Goal: Transaction & Acquisition: Book appointment/travel/reservation

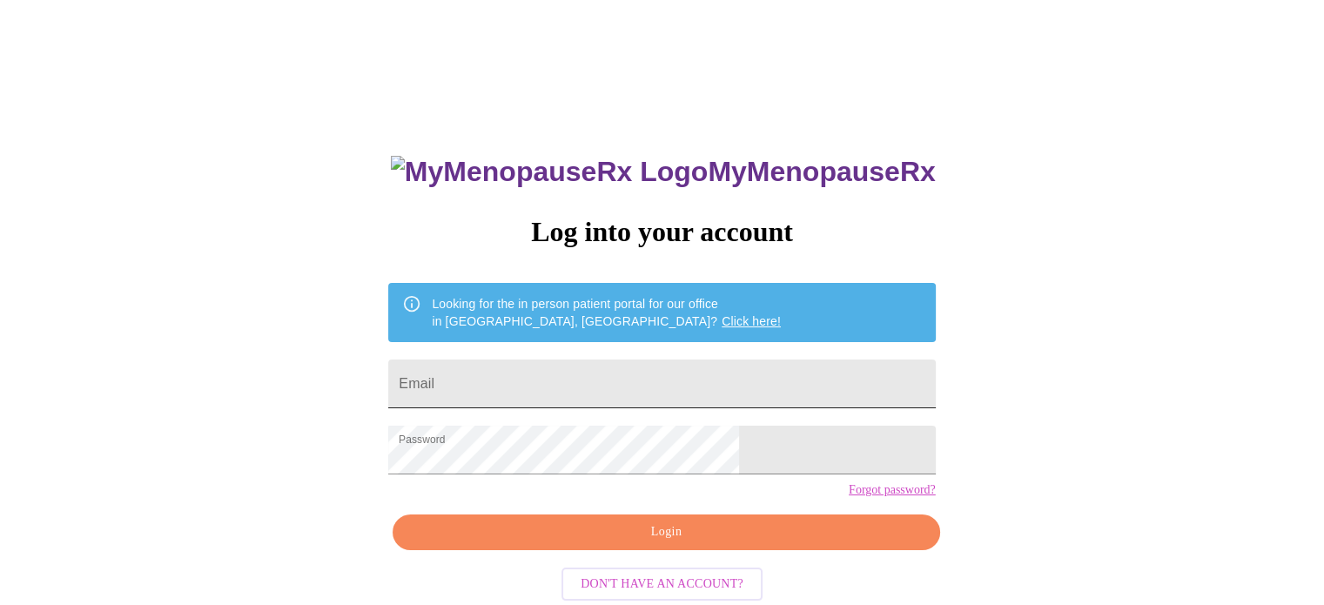
click at [589, 397] on input "Email" at bounding box center [661, 384] width 547 height 49
type input "[EMAIL_ADDRESS][DOMAIN_NAME]"
click at [665, 543] on span "Login" at bounding box center [666, 532] width 507 height 22
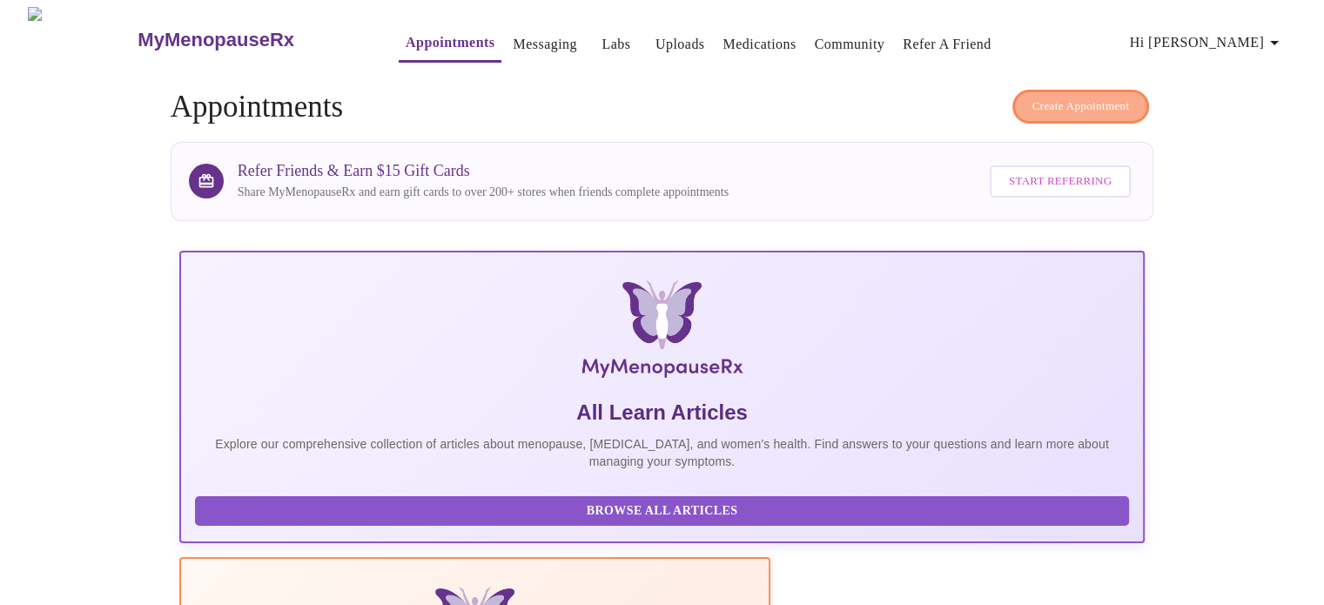
click at [1085, 98] on span "Create Appointment" at bounding box center [1080, 107] width 97 height 20
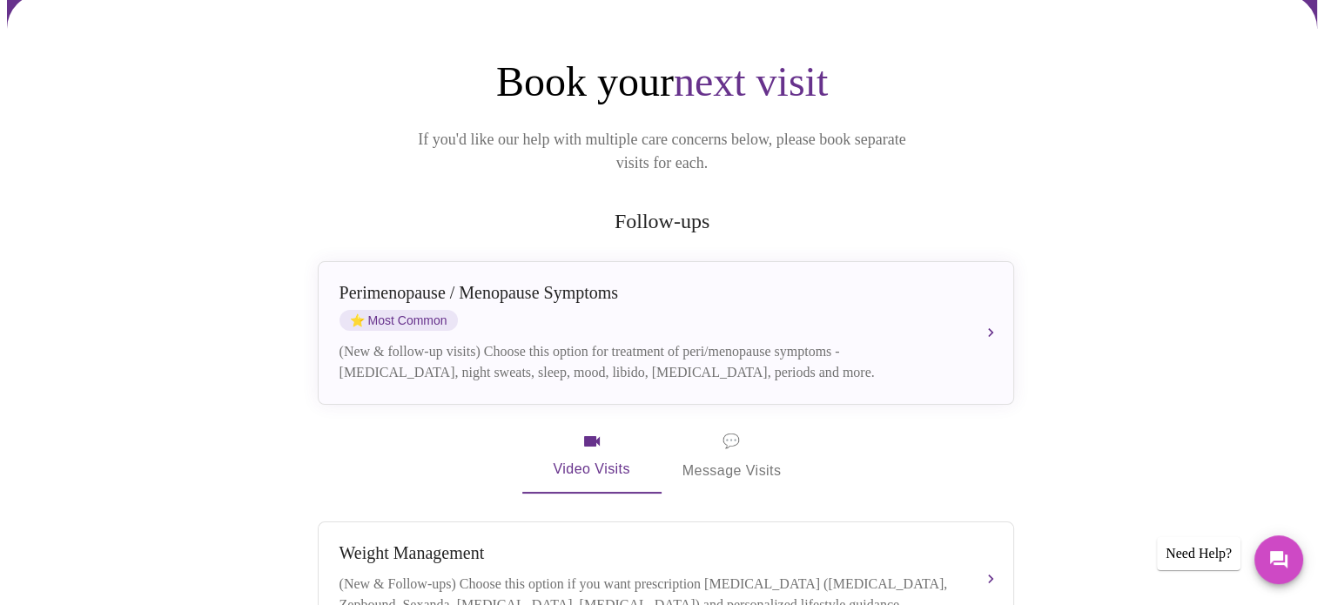
scroll to position [150, 0]
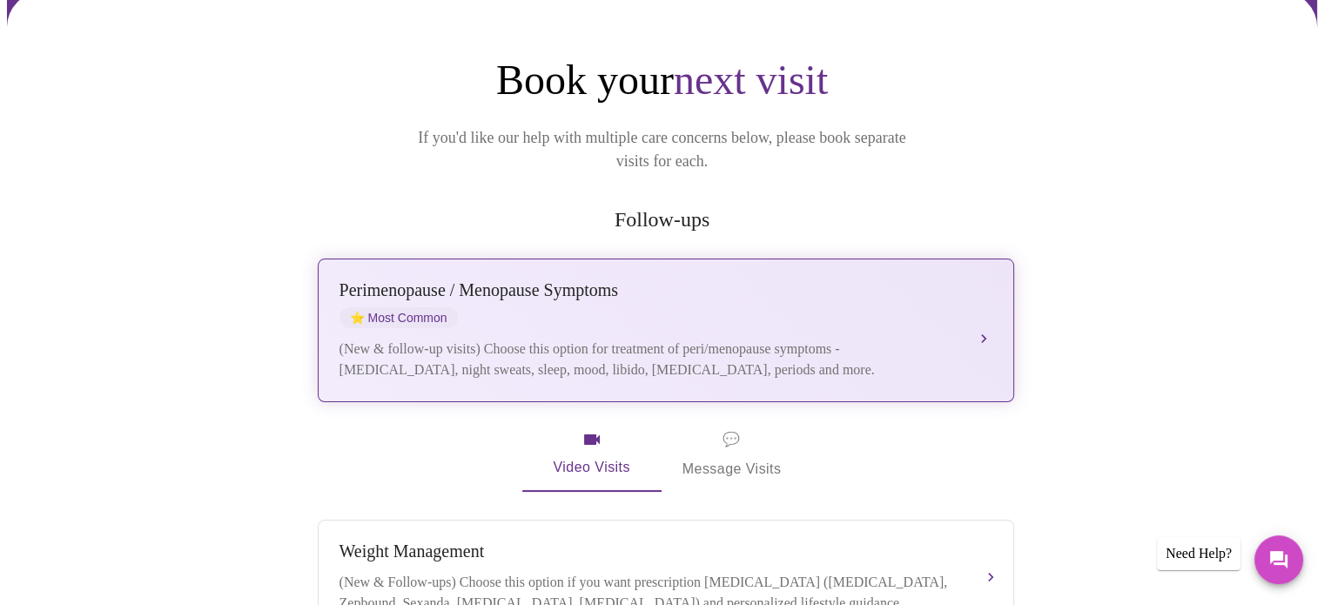
click at [590, 280] on div "Perimenopause / Menopause Symptoms ⭐ Most Common" at bounding box center [649, 304] width 618 height 48
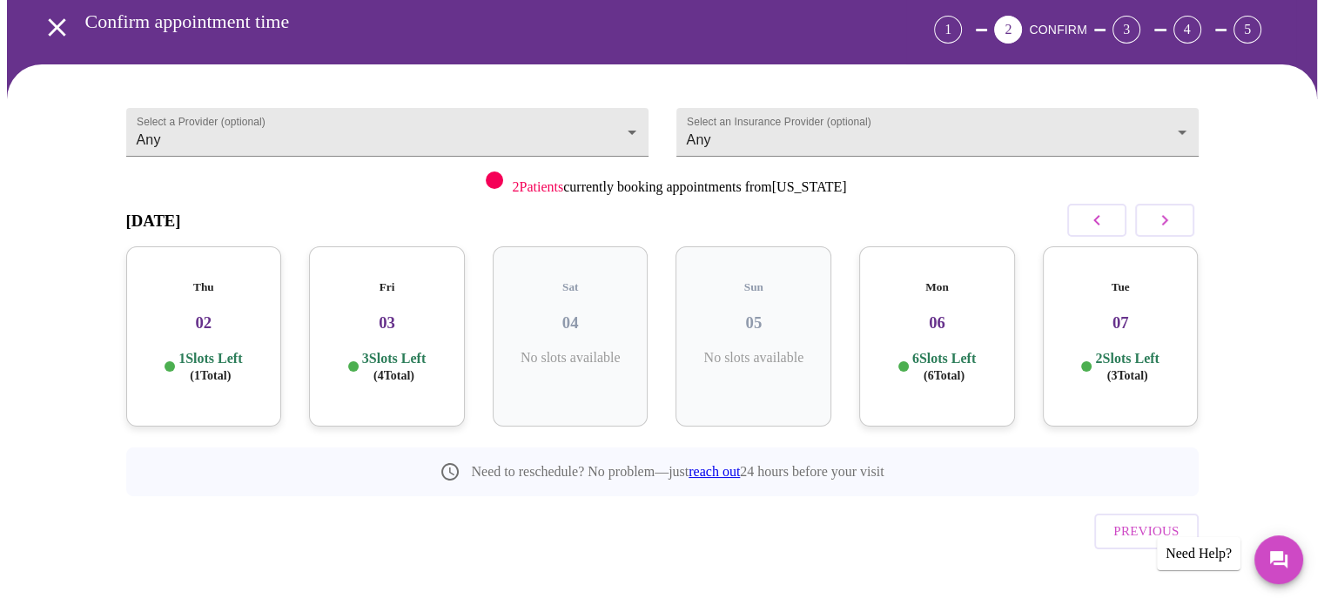
click at [1168, 217] on icon "button" at bounding box center [1164, 220] width 21 height 21
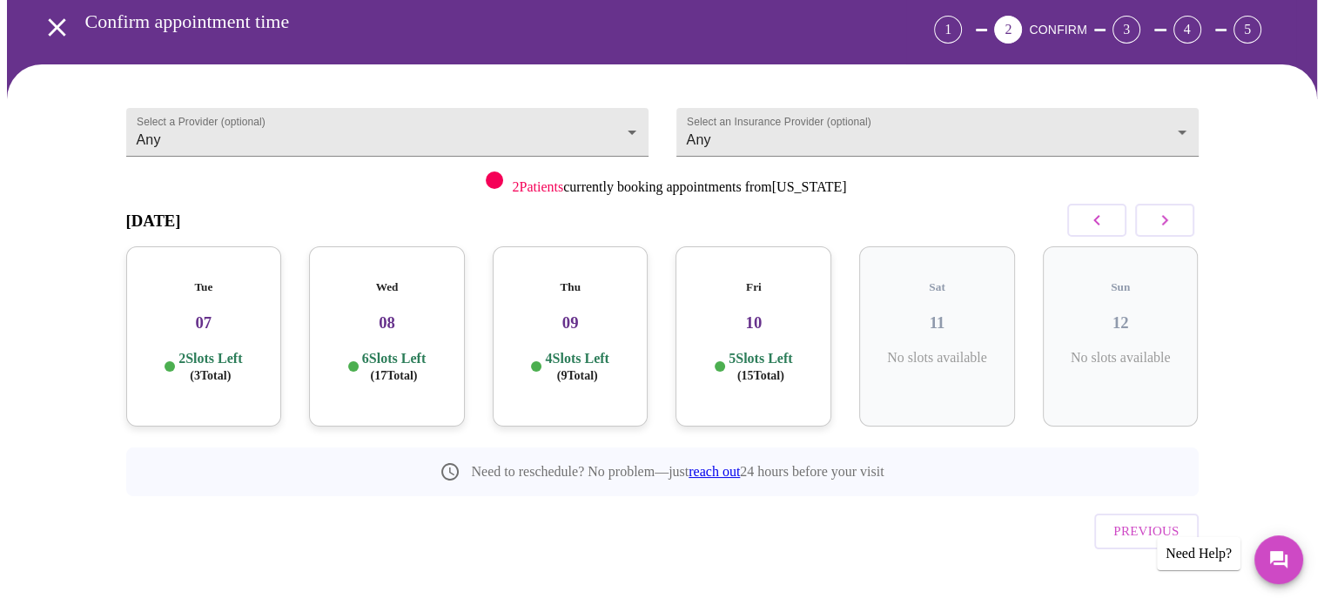
click at [765, 280] on h5 "Fri" at bounding box center [753, 287] width 128 height 14
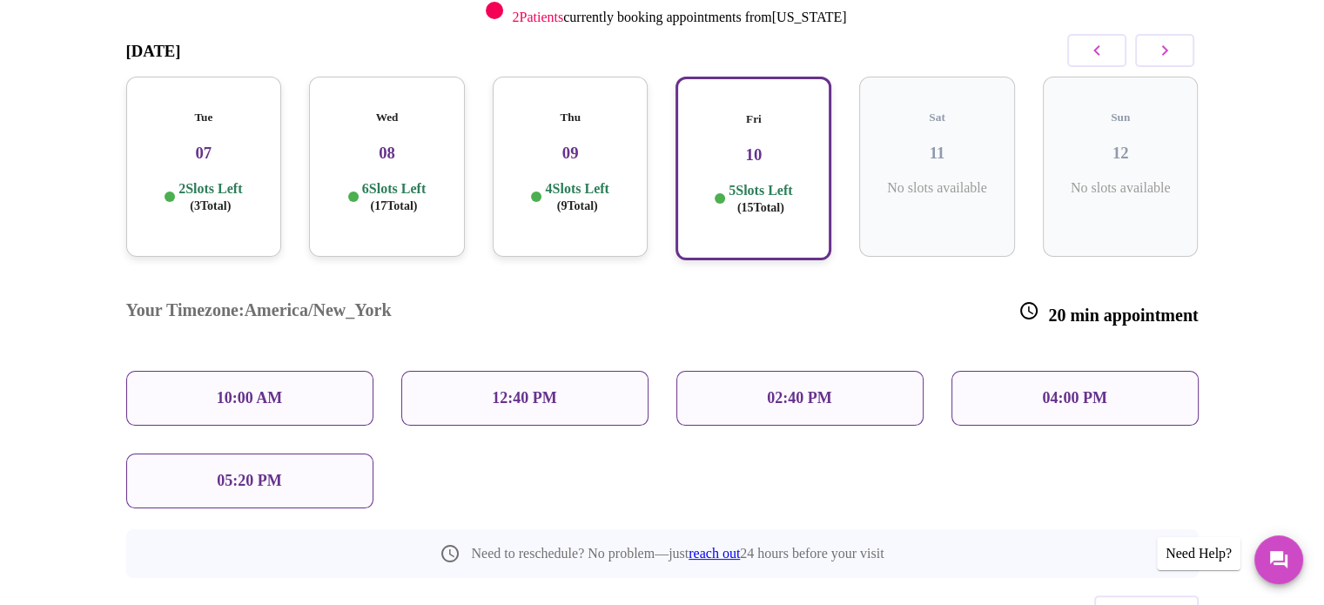
scroll to position [248, 0]
click at [279, 388] on p "10:00 AM" at bounding box center [250, 397] width 66 height 18
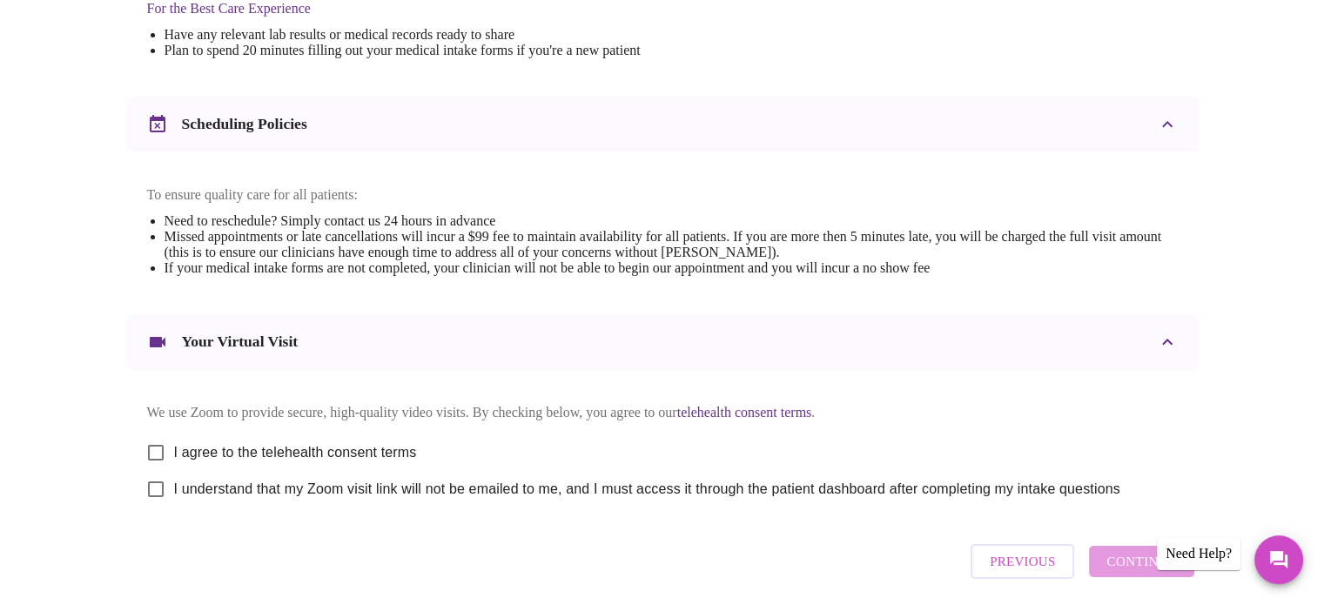
scroll to position [655, 0]
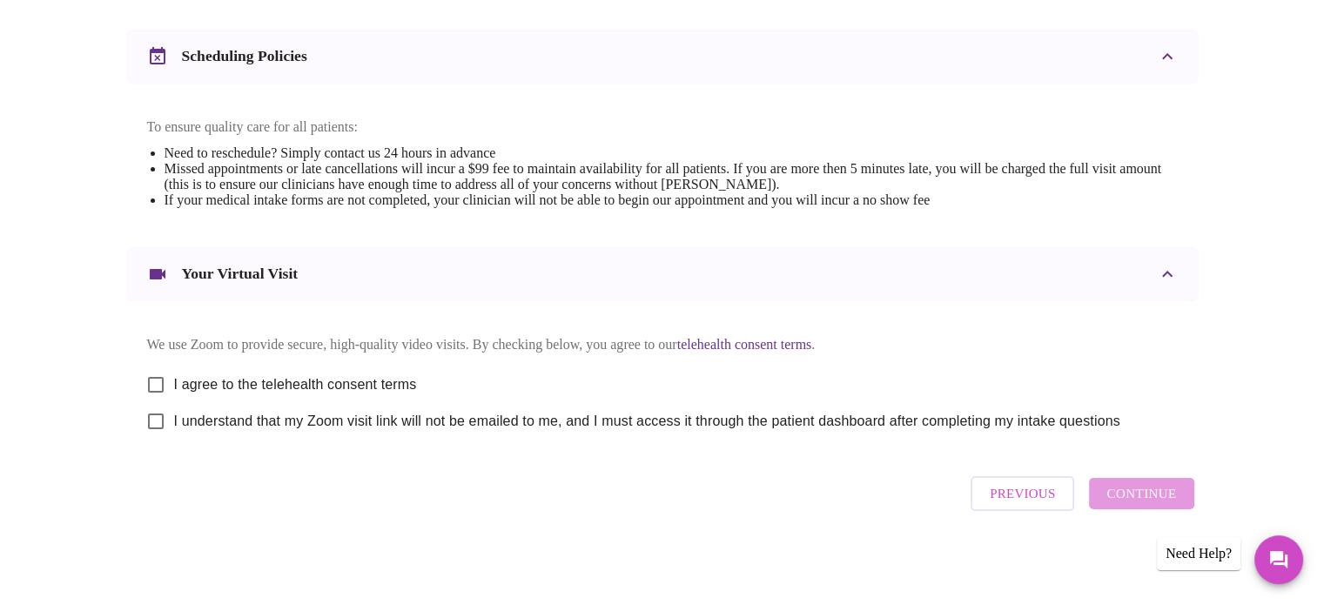
click at [393, 385] on span "I agree to the telehealth consent terms" at bounding box center [295, 384] width 243 height 21
click at [174, 385] on input "I agree to the telehealth consent terms" at bounding box center [156, 384] width 37 height 37
checkbox input "true"
click at [411, 413] on span "I understand that my Zoom visit link will not be emailed to me, and I must acce…" at bounding box center [647, 421] width 946 height 21
click at [174, 413] on input "I understand that my Zoom visit link will not be emailed to me, and I must acce…" at bounding box center [156, 421] width 37 height 37
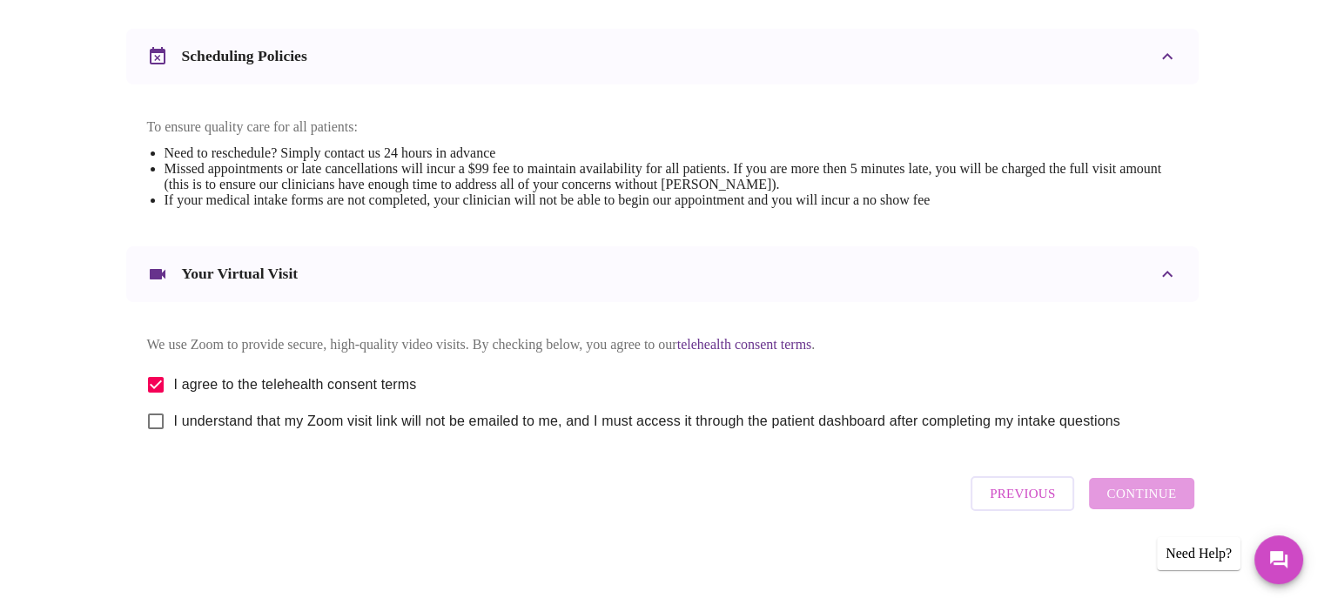
checkbox input "true"
click at [1135, 495] on span "Continue" at bounding box center [1141, 493] width 70 height 23
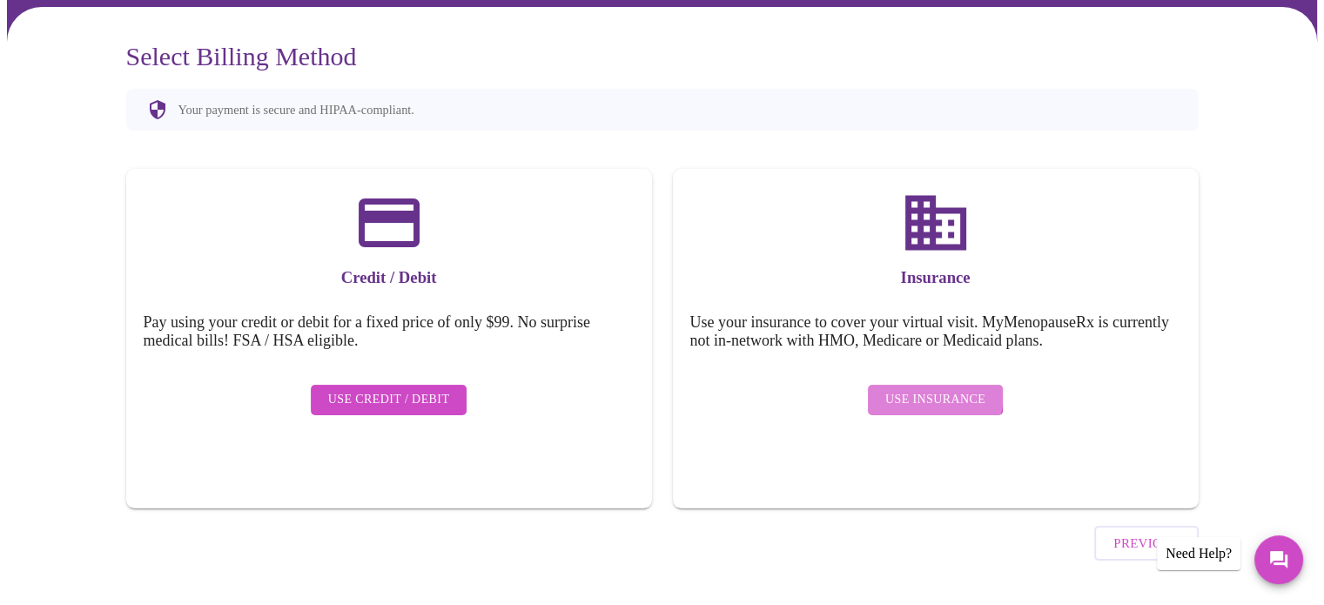
click at [914, 389] on span "Use Insurance" at bounding box center [935, 400] width 100 height 22
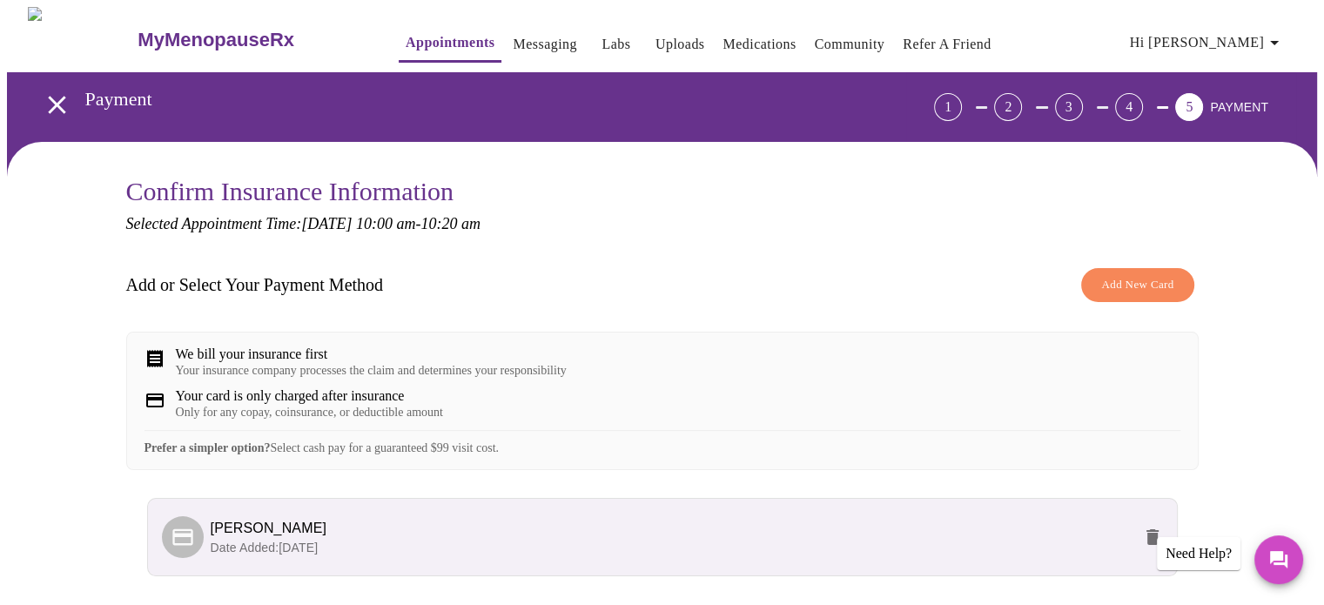
scroll to position [150, 0]
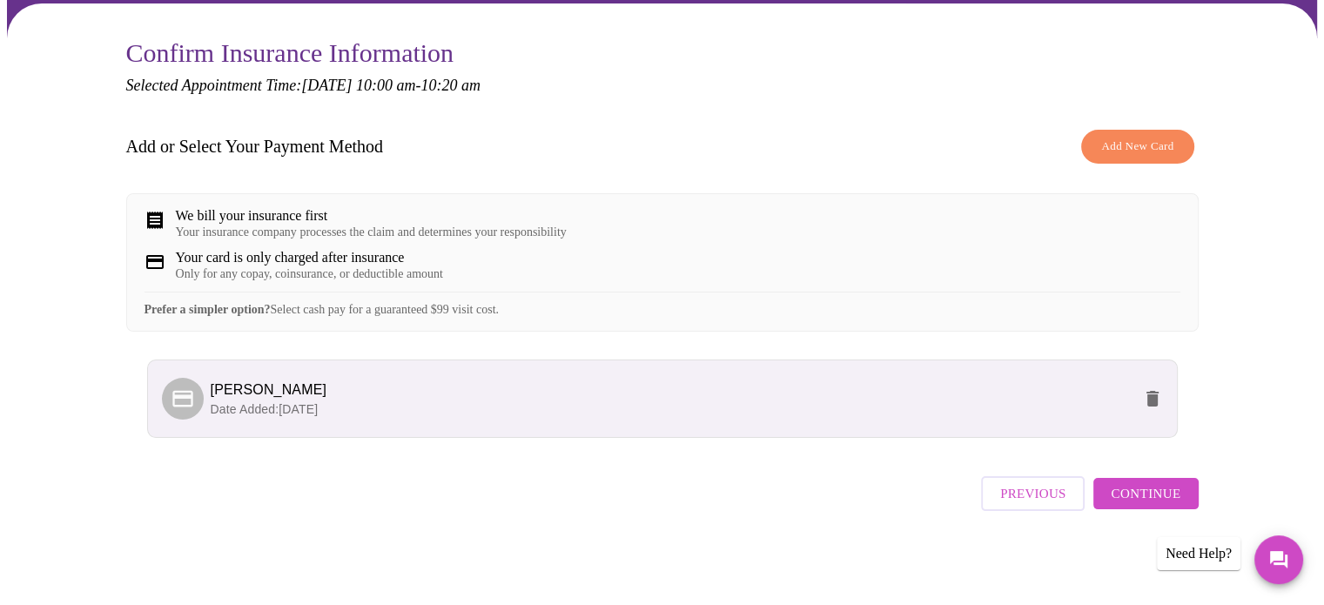
click at [1146, 505] on span "Continue" at bounding box center [1146, 493] width 70 height 23
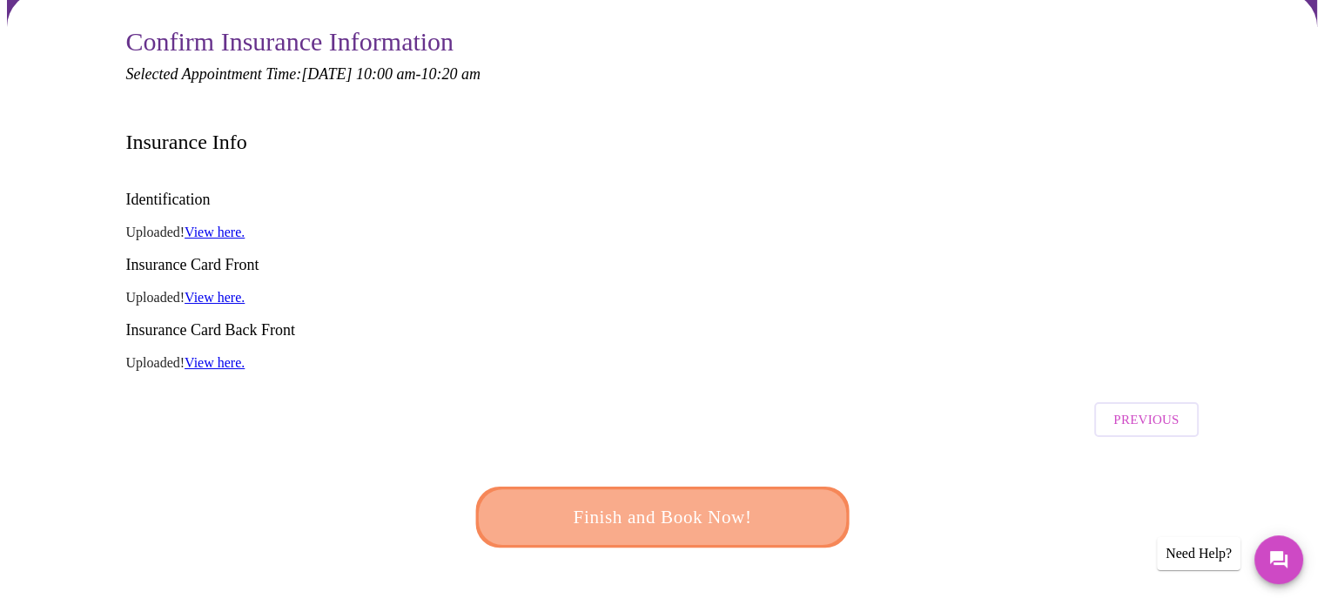
click at [715, 501] on span "Finish and Book Now!" at bounding box center [662, 517] width 323 height 32
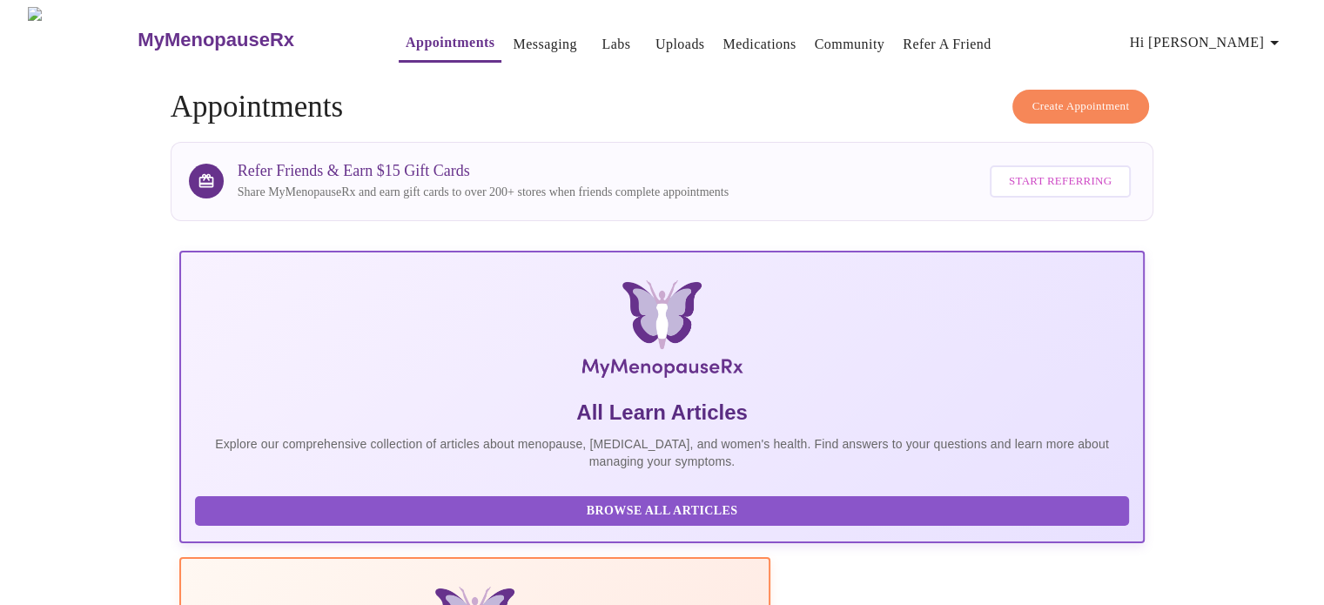
click at [414, 39] on link "Appointments" at bounding box center [450, 42] width 89 height 24
click at [1052, 99] on span "Create Appointment" at bounding box center [1080, 107] width 97 height 20
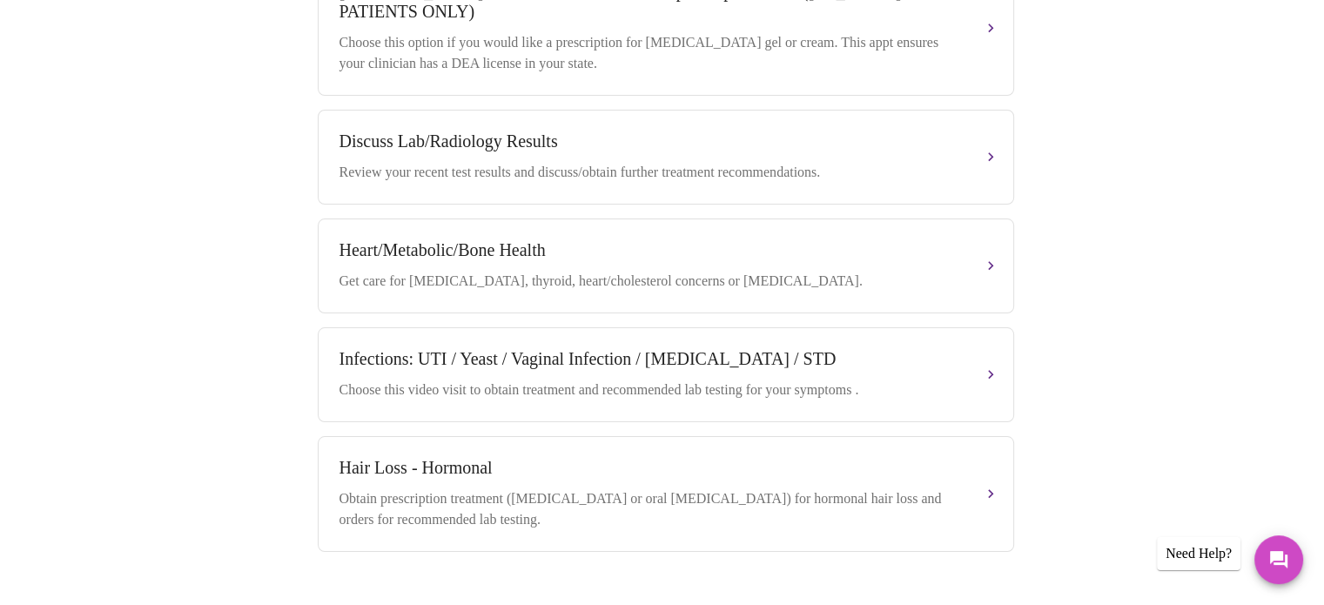
scroll to position [792, 0]
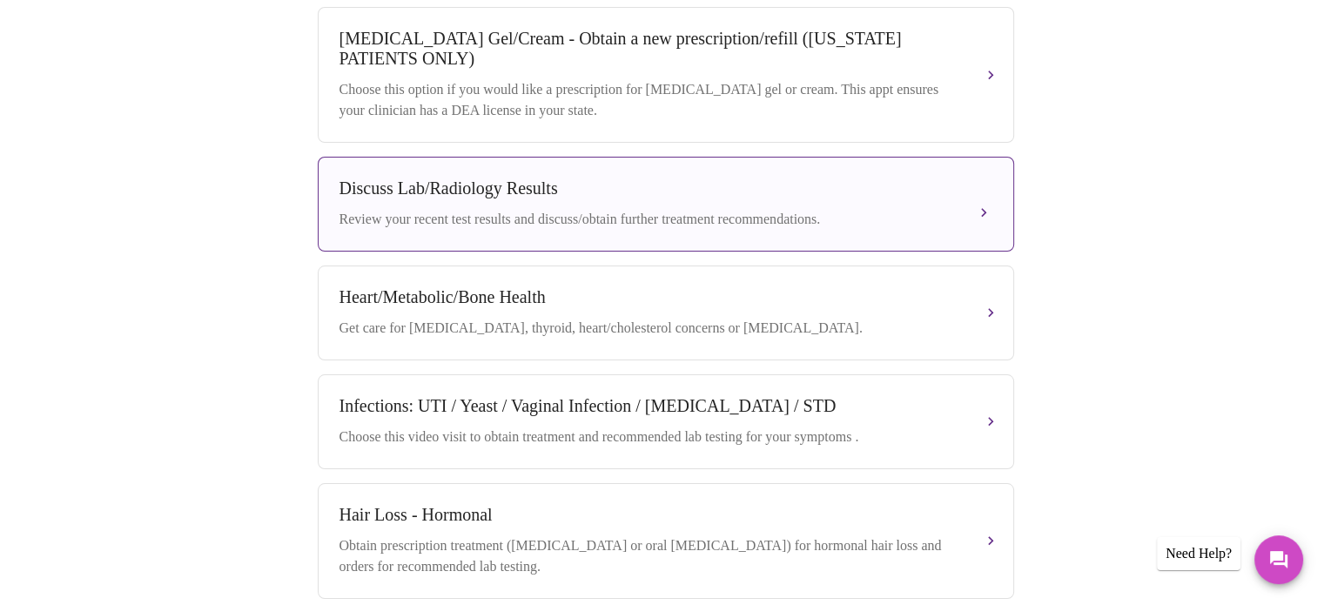
click at [731, 195] on div "Discuss Lab/Radiology Results" at bounding box center [649, 188] width 618 height 20
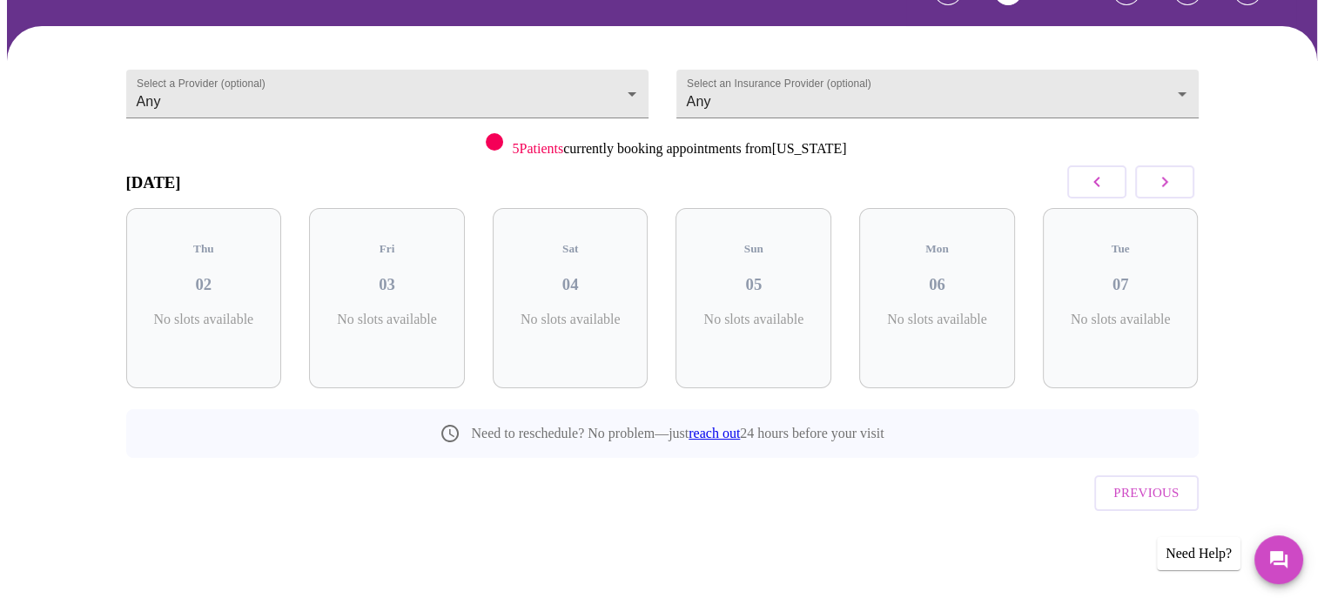
scroll to position [77, 0]
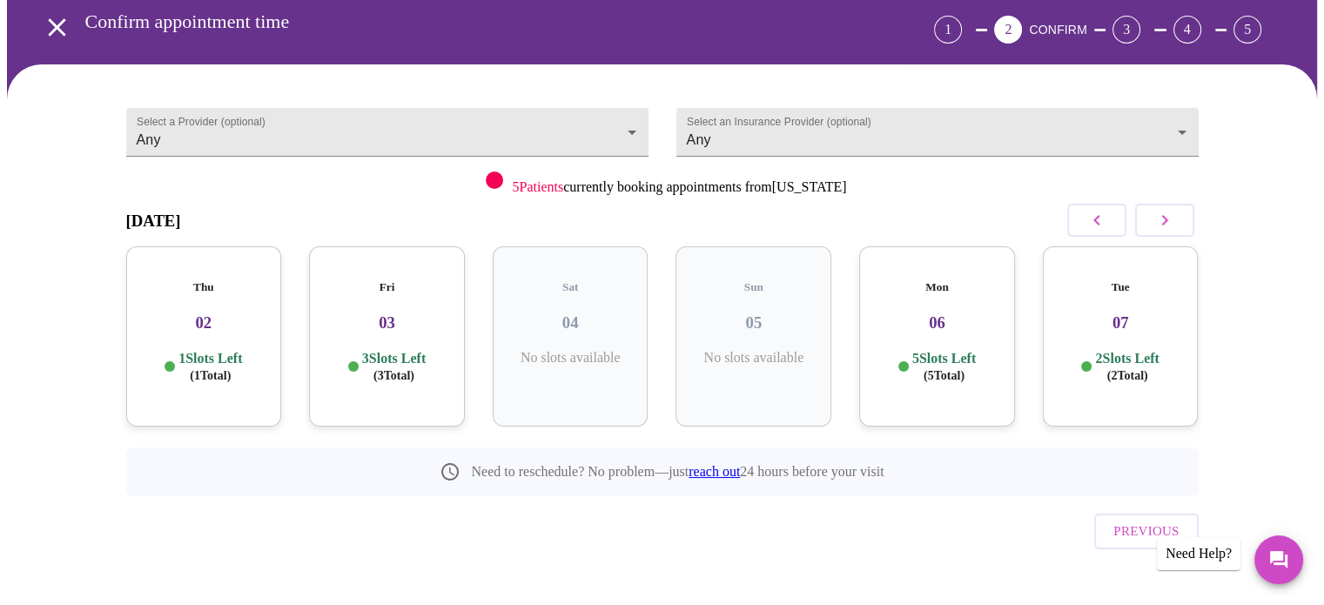
click at [1174, 225] on icon "button" at bounding box center [1164, 220] width 21 height 21
click at [548, 313] on h3 "09" at bounding box center [571, 322] width 128 height 19
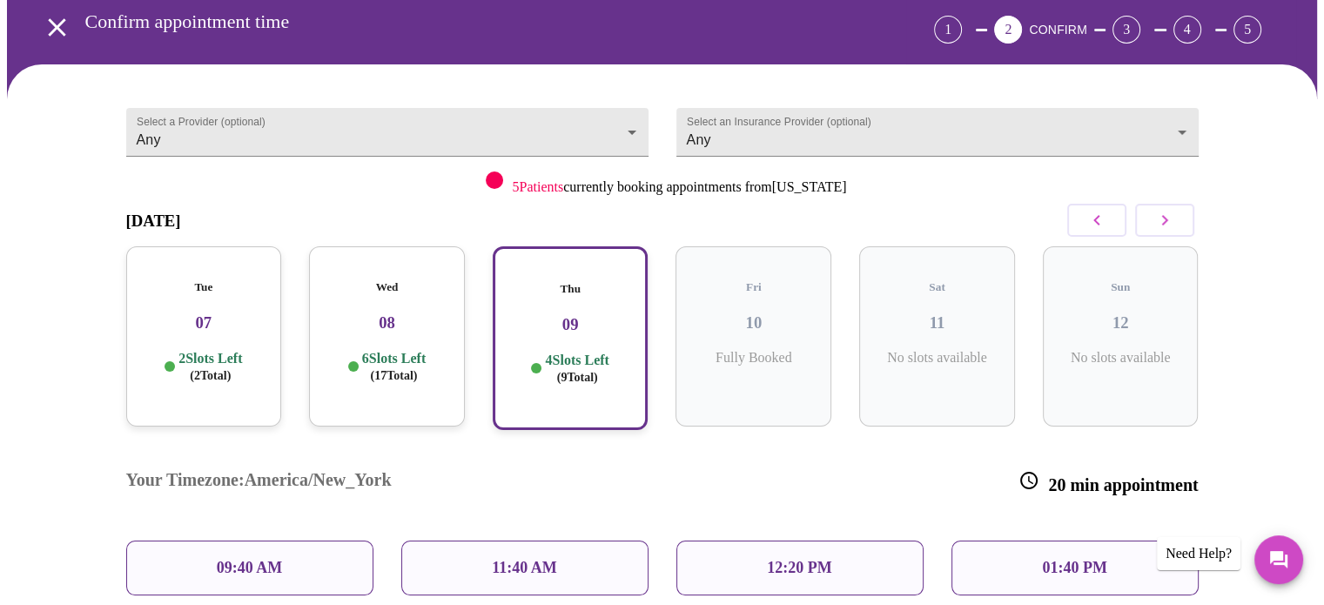
scroll to position [218, 0]
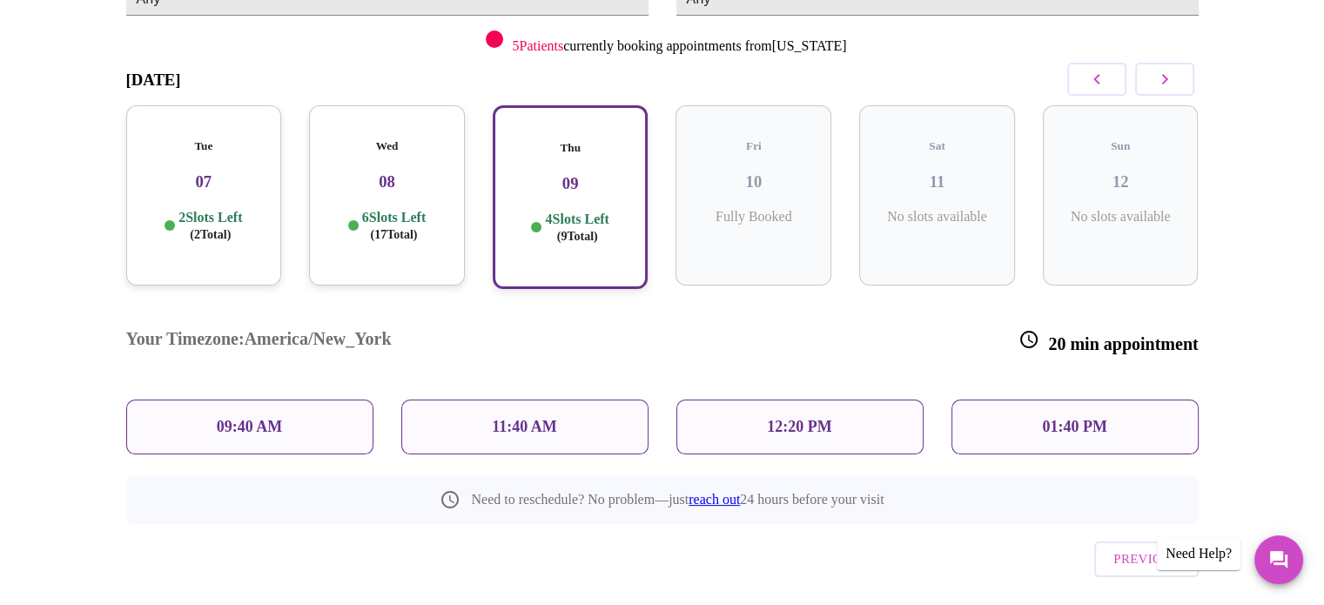
click at [488, 400] on div "11:40 AM" at bounding box center [524, 427] width 247 height 55
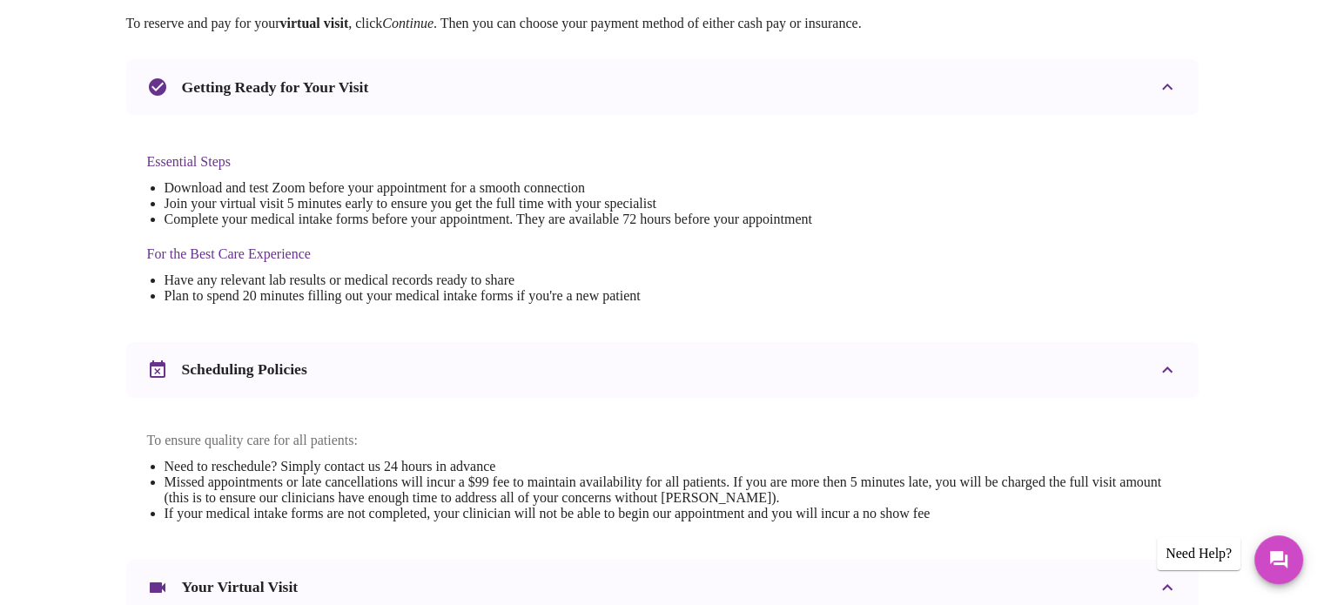
scroll to position [655, 0]
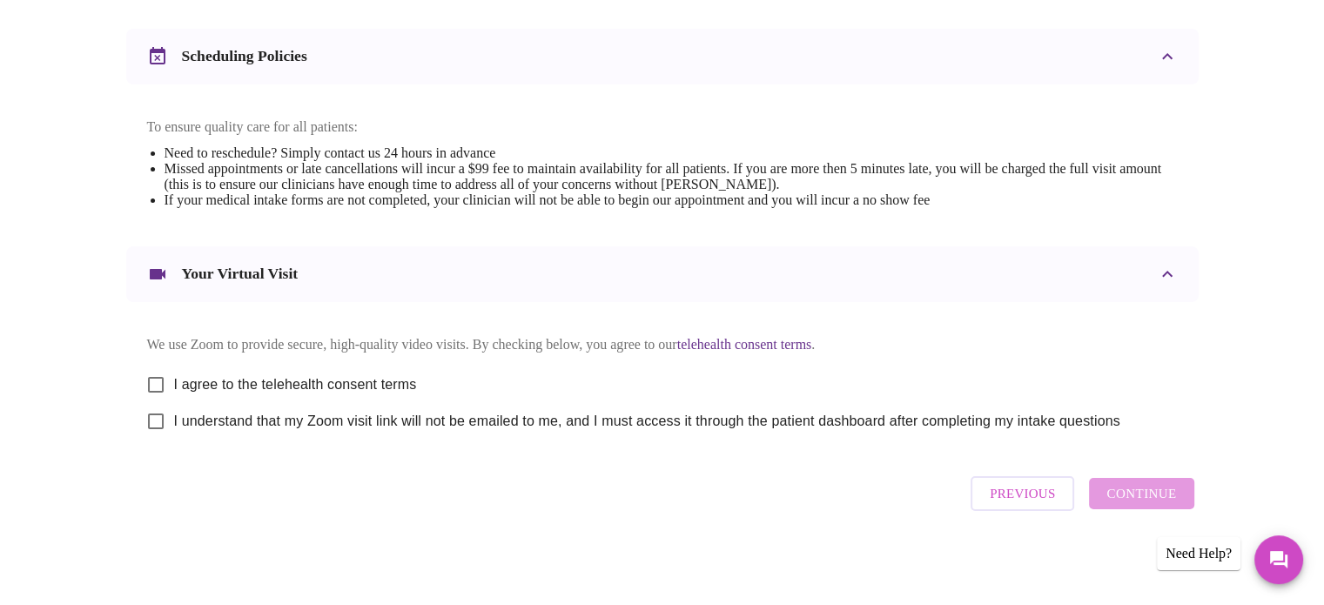
click at [358, 374] on span "I agree to the telehealth consent terms" at bounding box center [295, 384] width 243 height 21
click at [174, 369] on input "I agree to the telehealth consent terms" at bounding box center [156, 384] width 37 height 37
checkbox input "true"
click at [393, 420] on span "I understand that my Zoom visit link will not be emailed to me, and I must acce…" at bounding box center [647, 421] width 946 height 21
click at [174, 420] on input "I understand that my Zoom visit link will not be emailed to me, and I must acce…" at bounding box center [156, 421] width 37 height 37
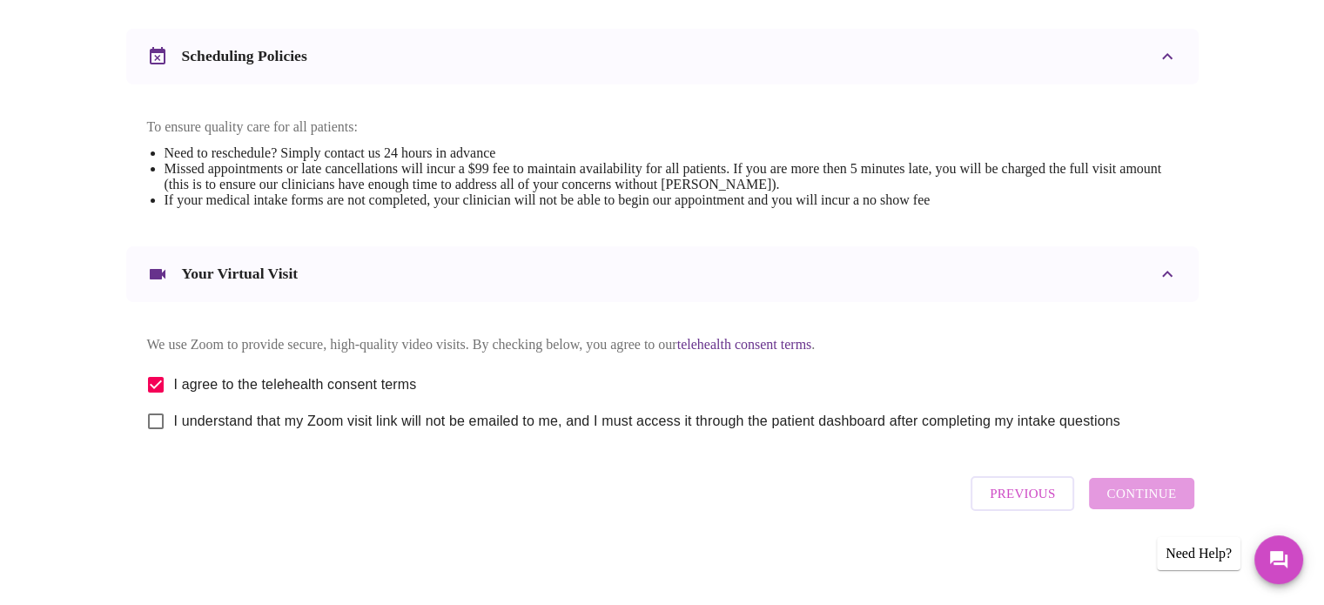
checkbox input "true"
click at [1125, 504] on span "Continue" at bounding box center [1141, 493] width 70 height 23
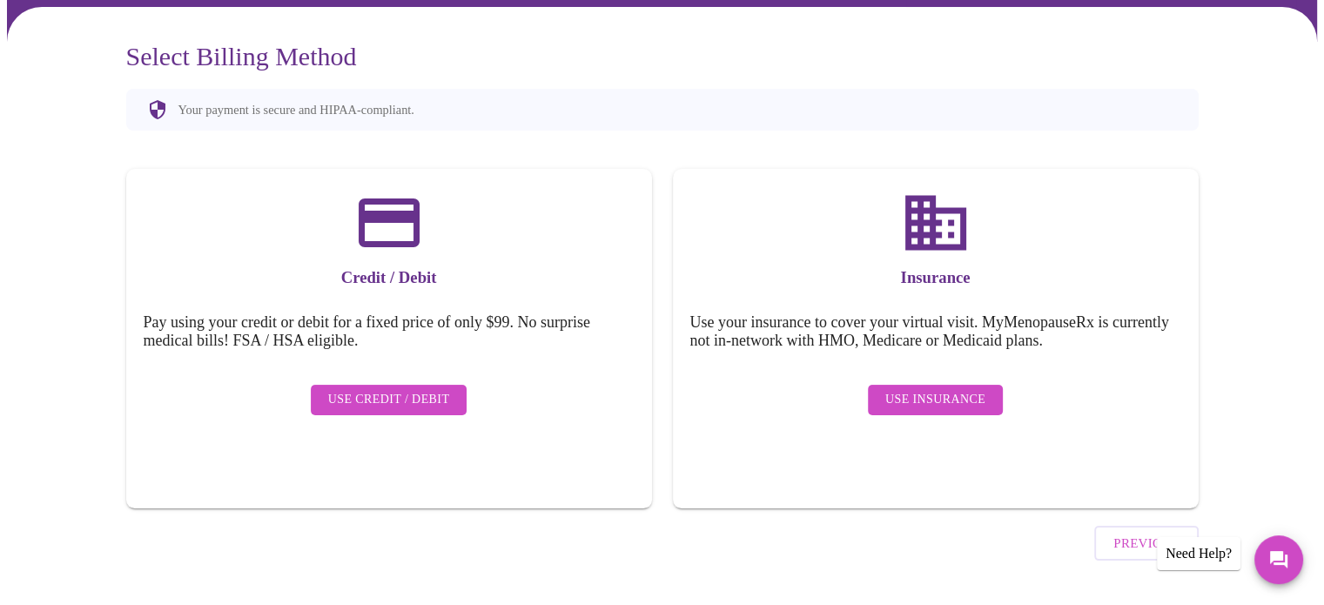
click at [919, 389] on span "Use Insurance" at bounding box center [935, 400] width 100 height 22
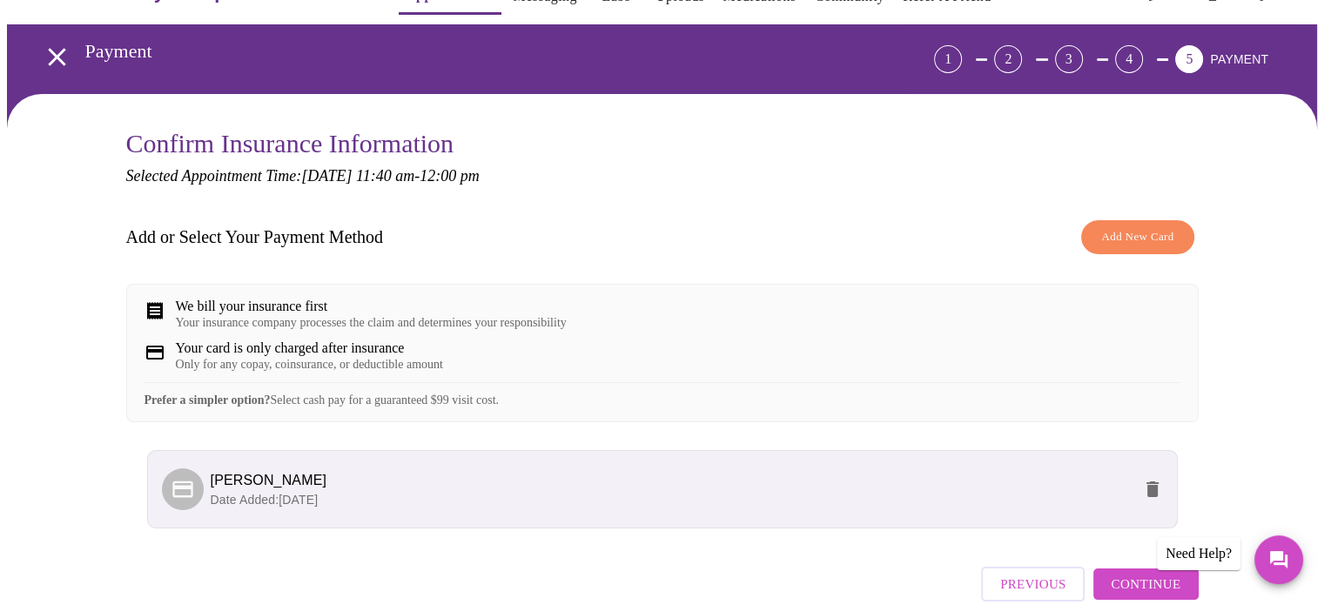
scroll to position [150, 0]
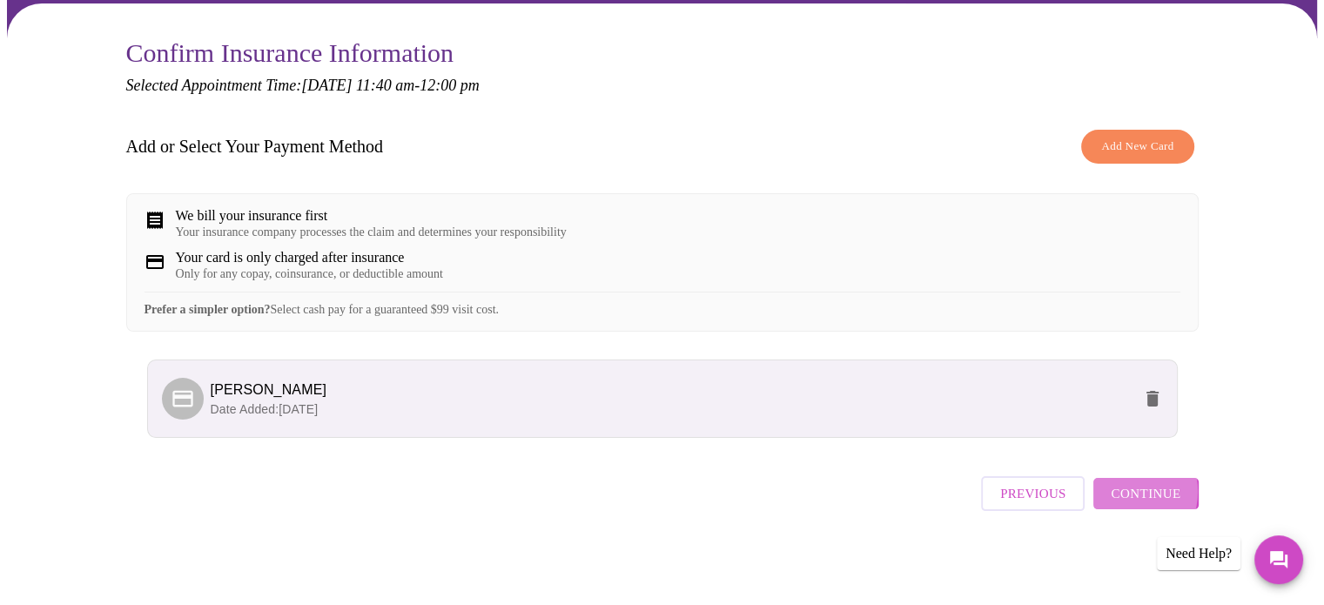
click at [1126, 499] on span "Continue" at bounding box center [1146, 493] width 70 height 23
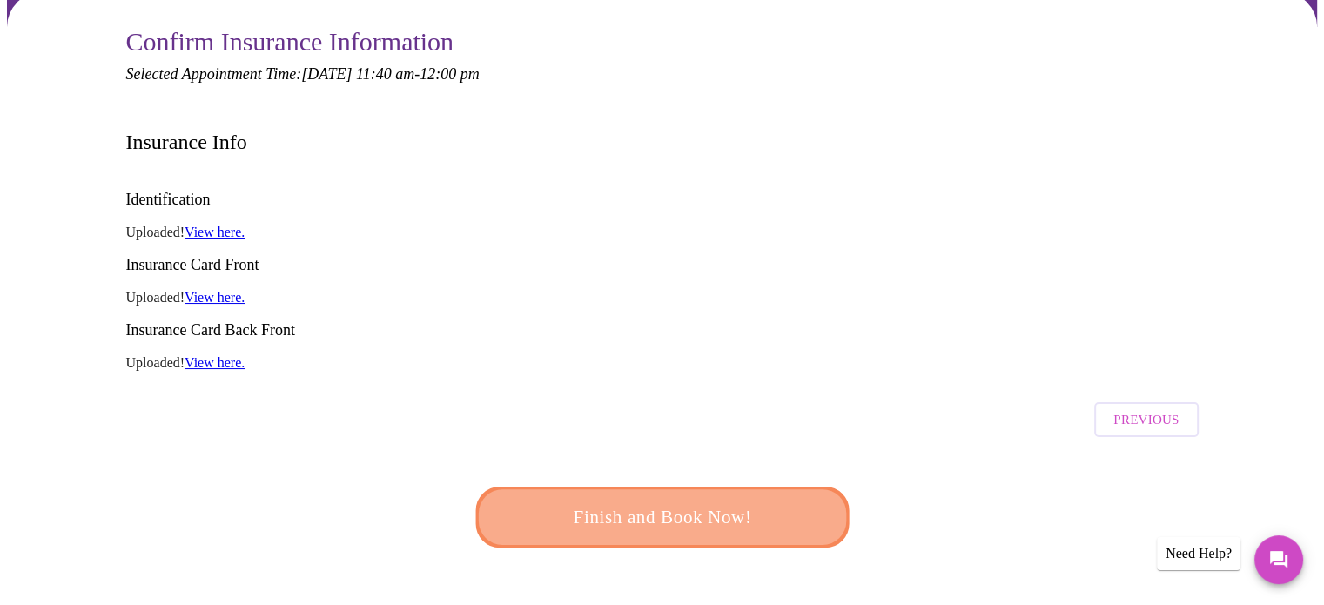
click at [716, 501] on span "Finish and Book Now!" at bounding box center [662, 517] width 322 height 32
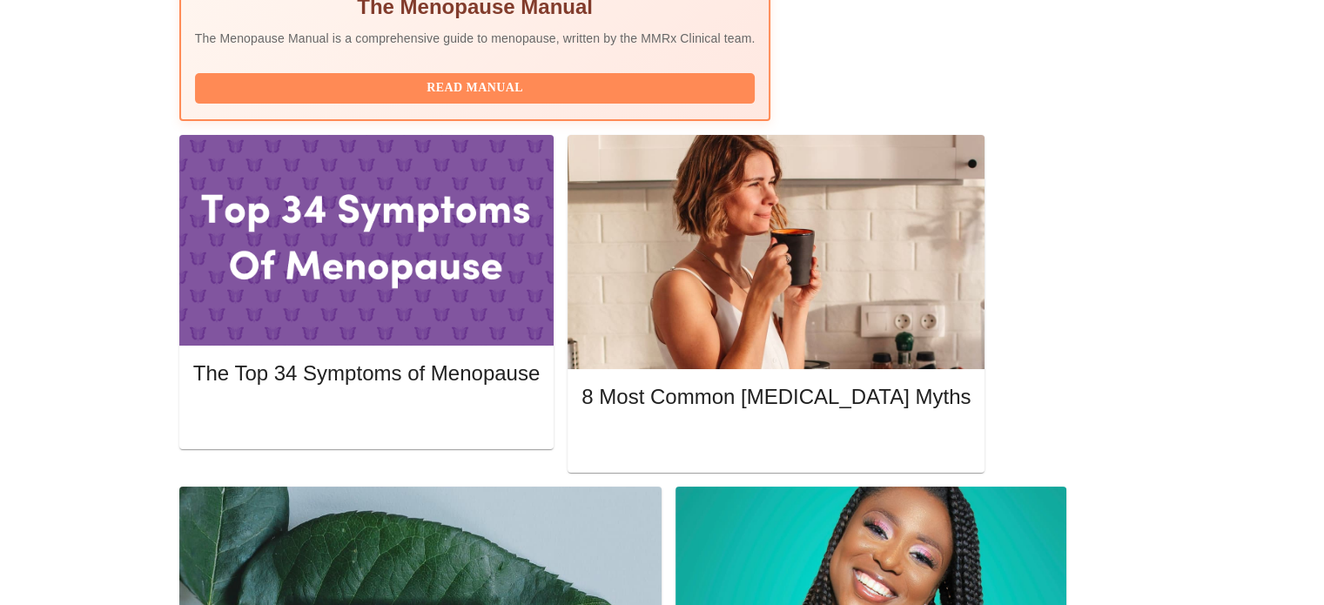
scroll to position [714, 0]
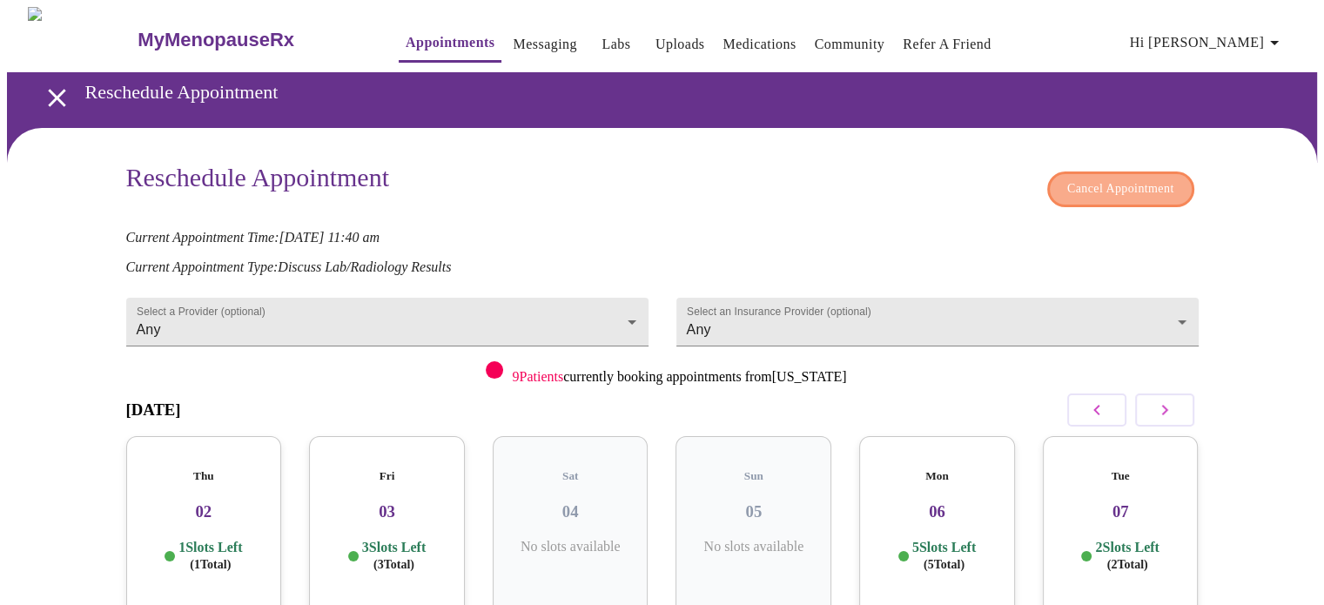
click at [1153, 178] on span "Cancel Appointment" at bounding box center [1120, 189] width 107 height 22
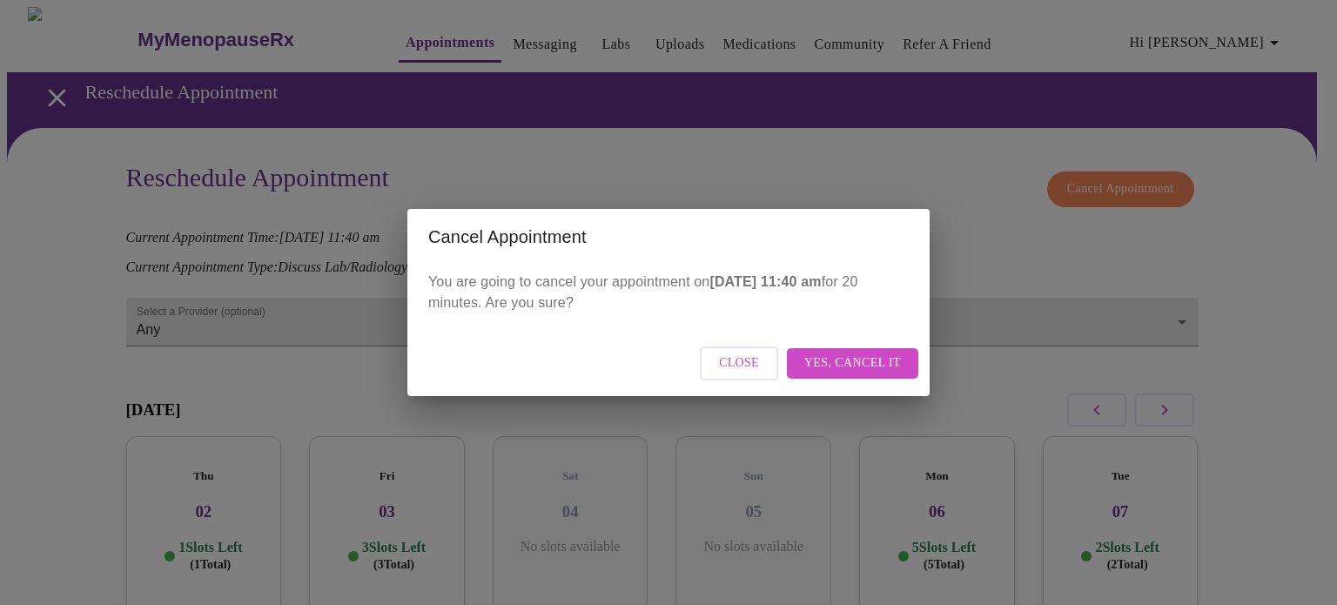
click at [845, 360] on span "Yes, cancel it" at bounding box center [852, 364] width 97 height 22
click at [902, 355] on div "Close" at bounding box center [668, 363] width 522 height 65
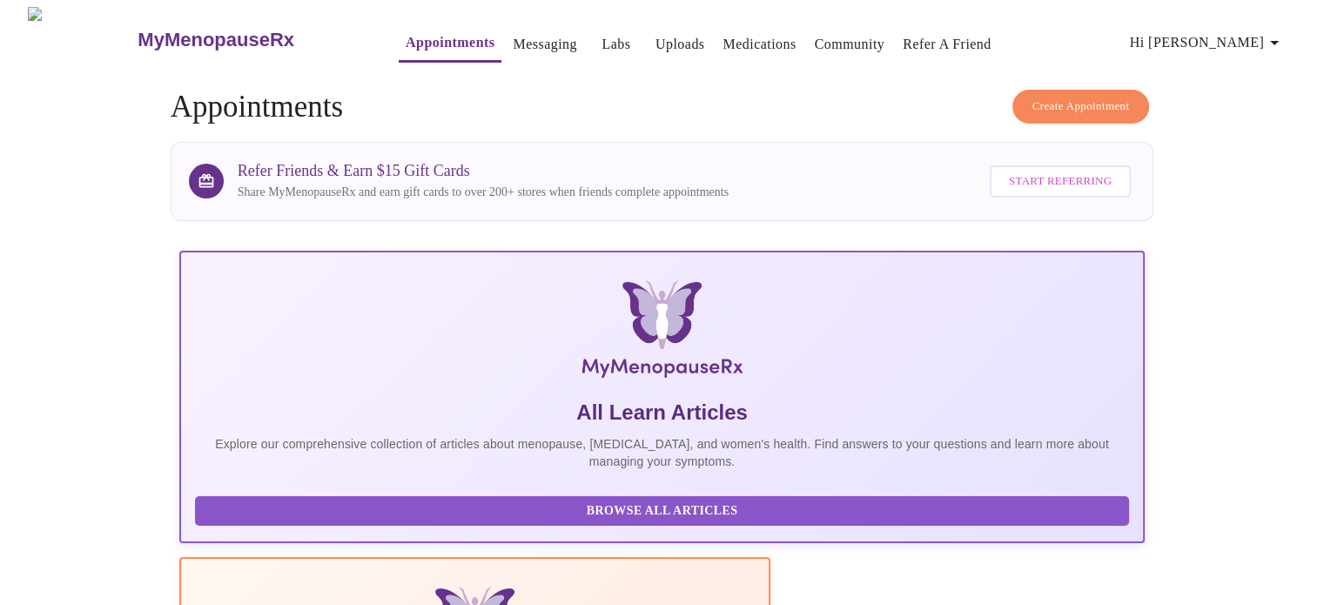
drag, startPoint x: 904, startPoint y: 359, endPoint x: 951, endPoint y: 422, distance: 78.5
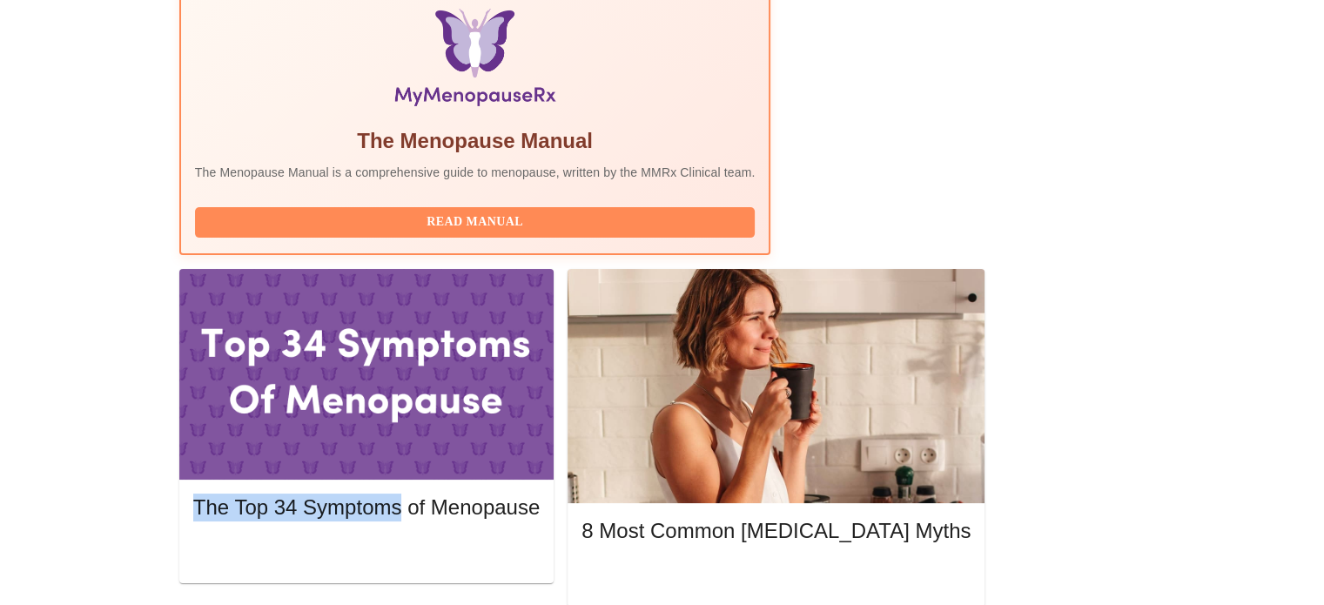
scroll to position [554, 0]
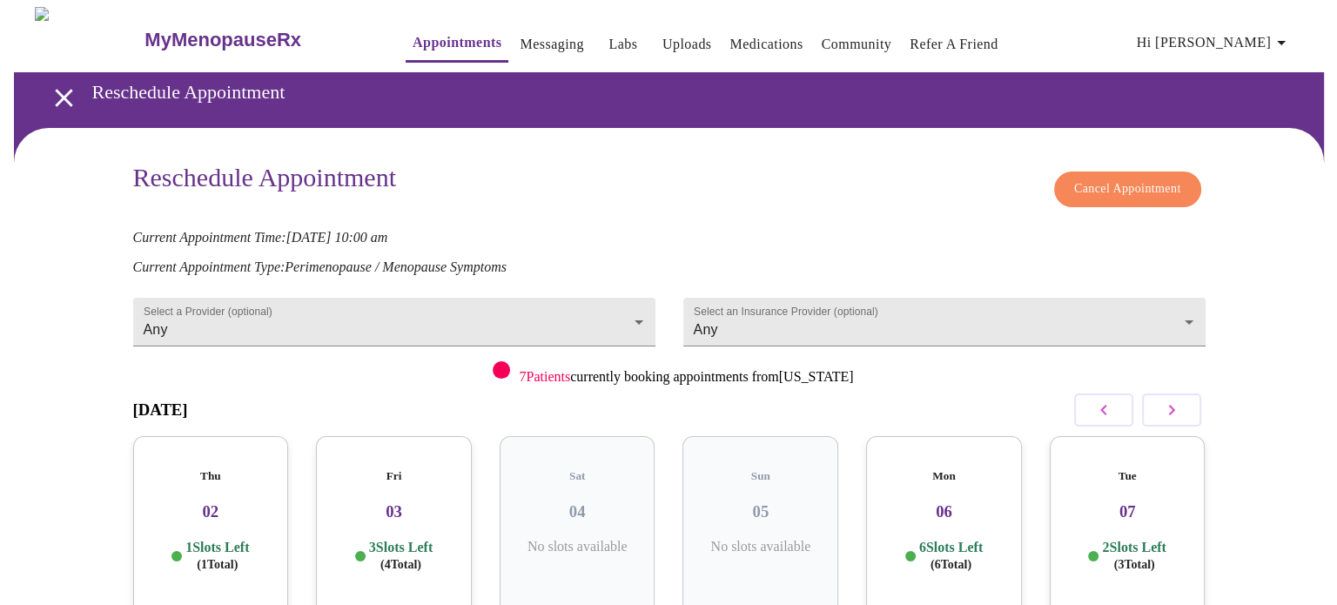
scroll to position [126, 0]
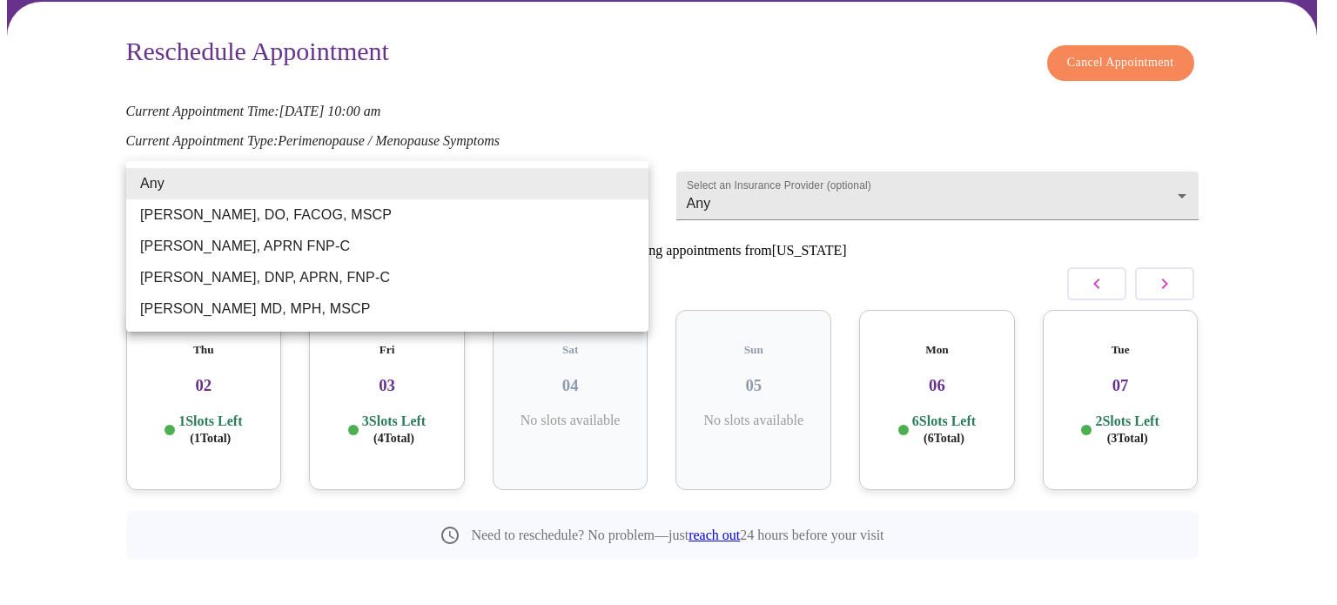
click at [477, 199] on body "MyMenopauseRx Appointments Messaging Labs Uploads Medications Community Refer a…" at bounding box center [668, 259] width 1323 height 757
click at [763, 79] on div at bounding box center [668, 302] width 1337 height 605
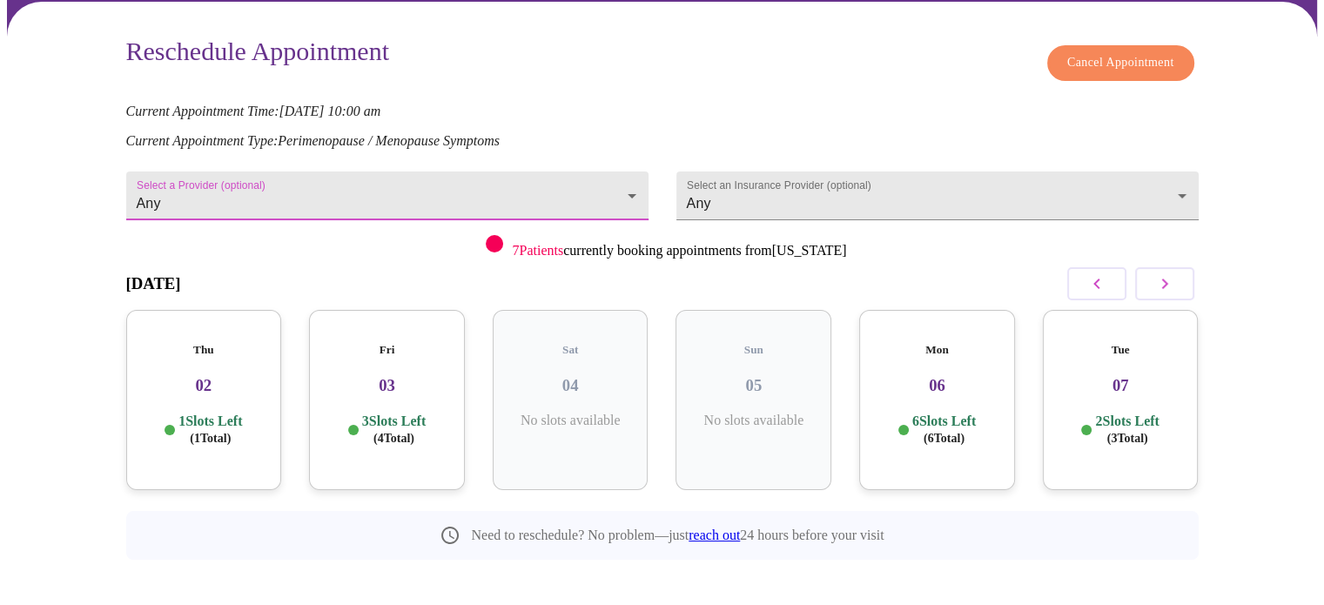
click at [1091, 66] on button "Cancel Appointment" at bounding box center [1120, 63] width 147 height 36
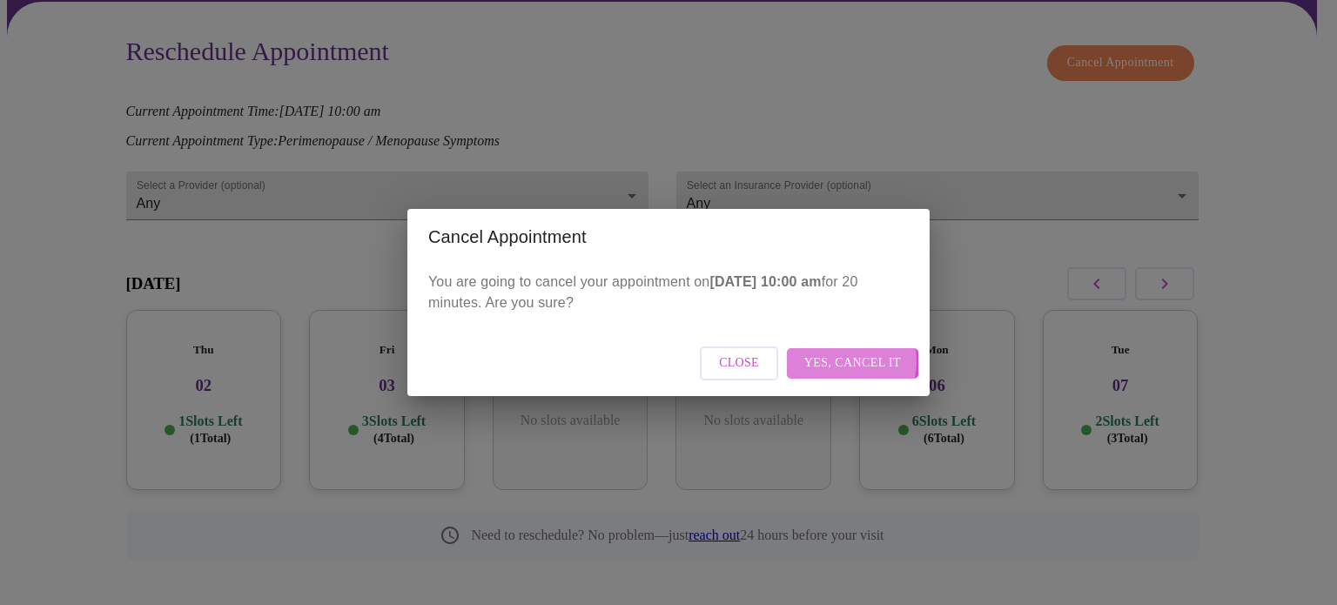
click at [825, 361] on span "Yes, cancel it" at bounding box center [852, 364] width 97 height 22
click at [891, 362] on div "Close" at bounding box center [668, 363] width 522 height 65
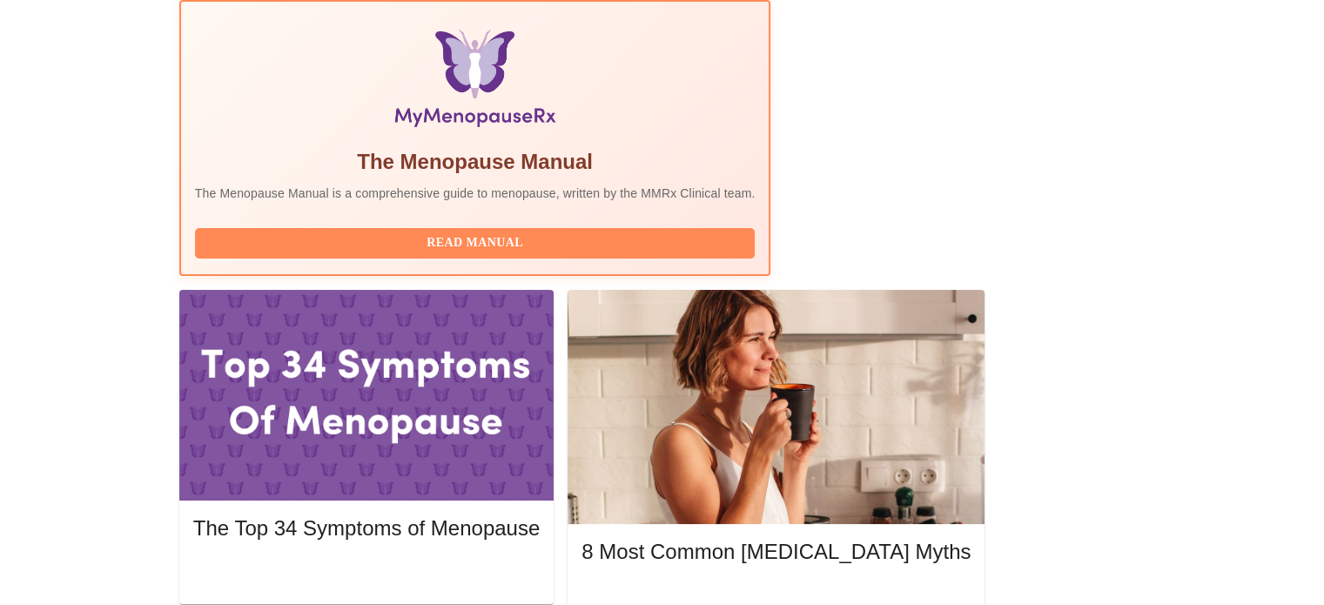
scroll to position [790, 0]
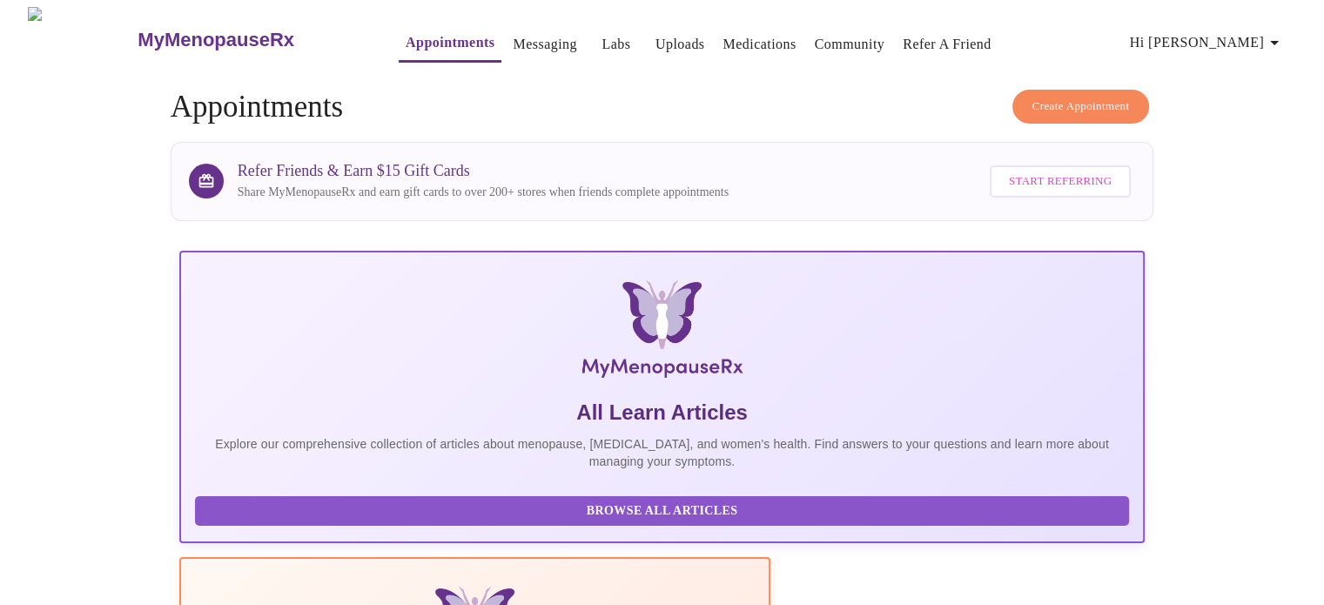
click at [1054, 100] on span "Create Appointment" at bounding box center [1080, 107] width 97 height 20
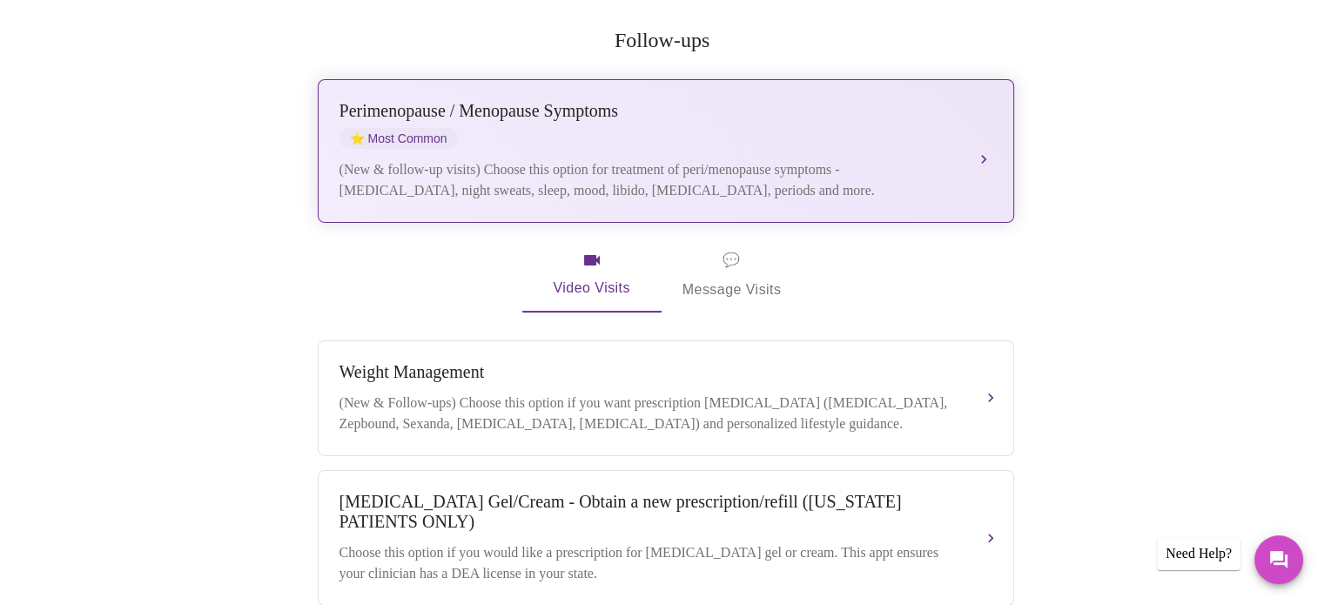
scroll to position [190, 0]
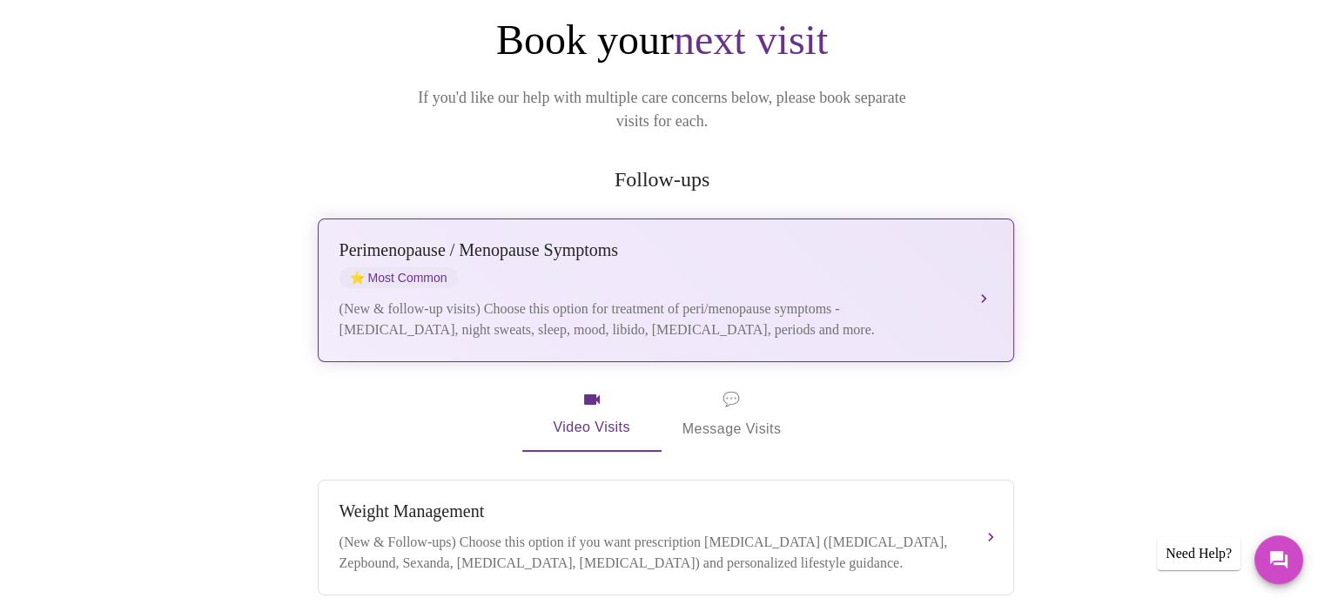
click at [731, 258] on div "Perimenopause / Menopause Symptoms ⭐ Most Common" at bounding box center [649, 264] width 618 height 48
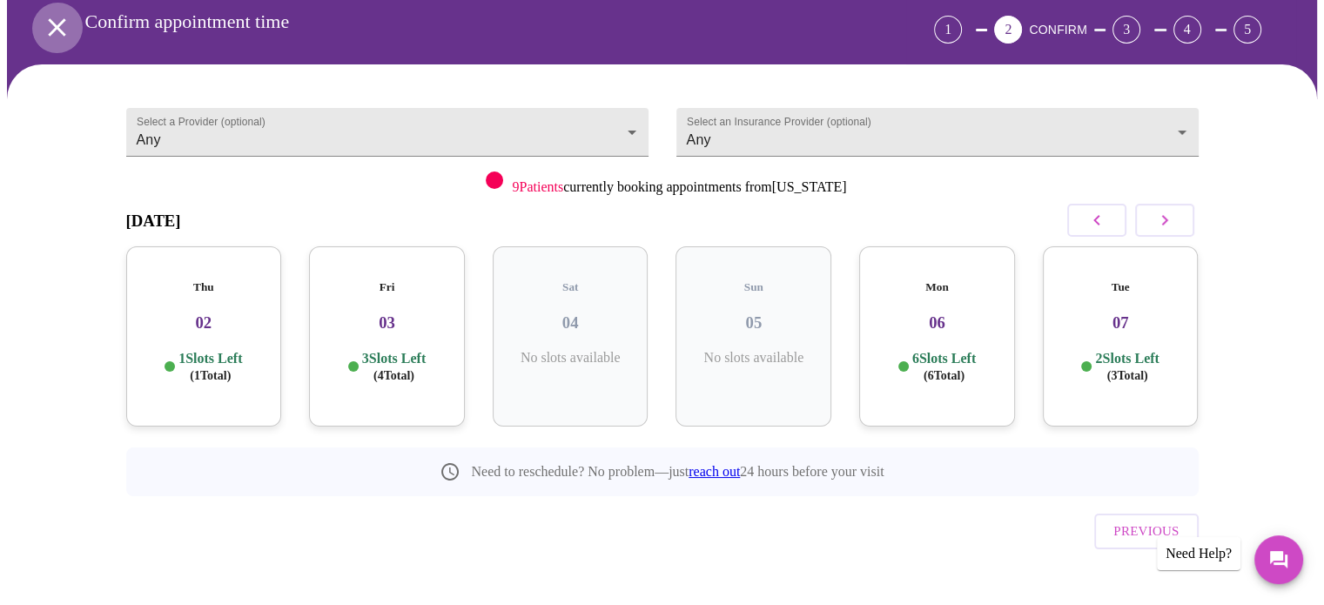
click at [47, 12] on icon "open drawer" at bounding box center [57, 27] width 30 height 30
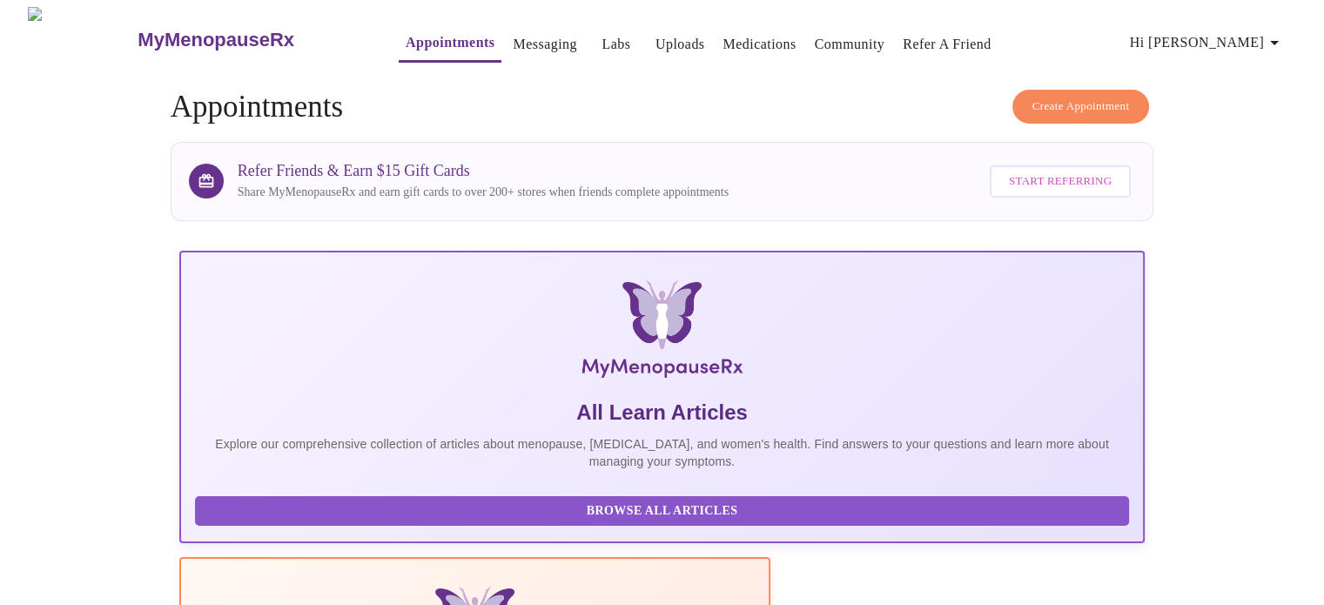
click at [1066, 97] on span "Create Appointment" at bounding box center [1080, 107] width 97 height 20
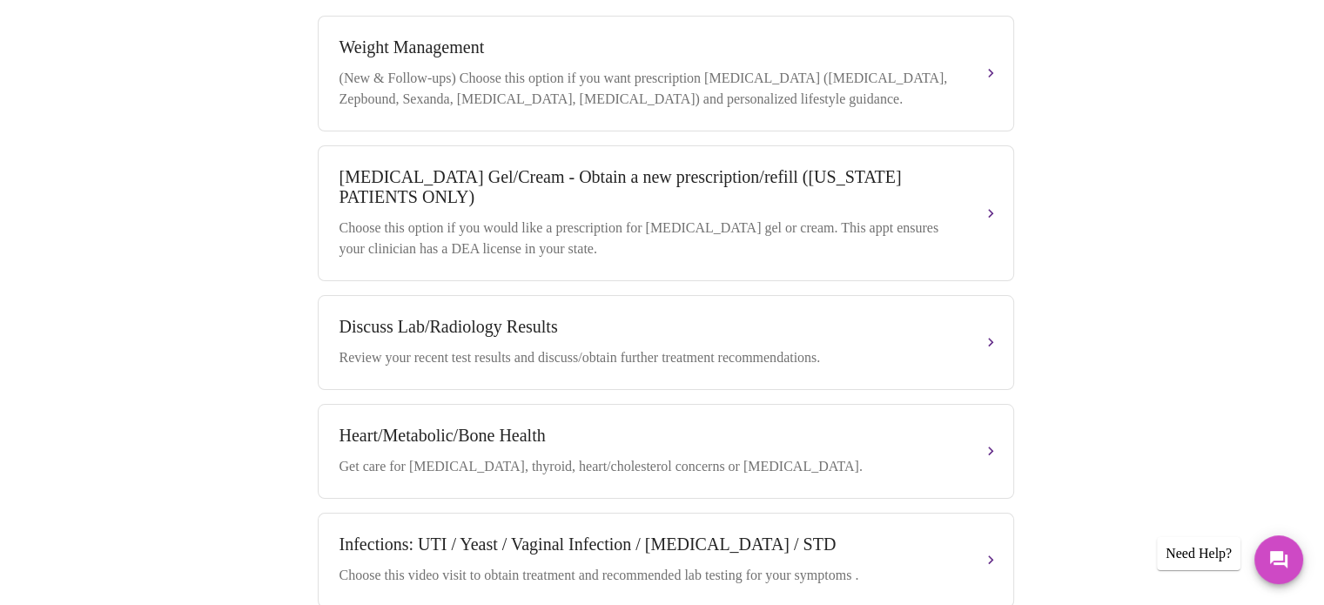
scroll to position [685, 0]
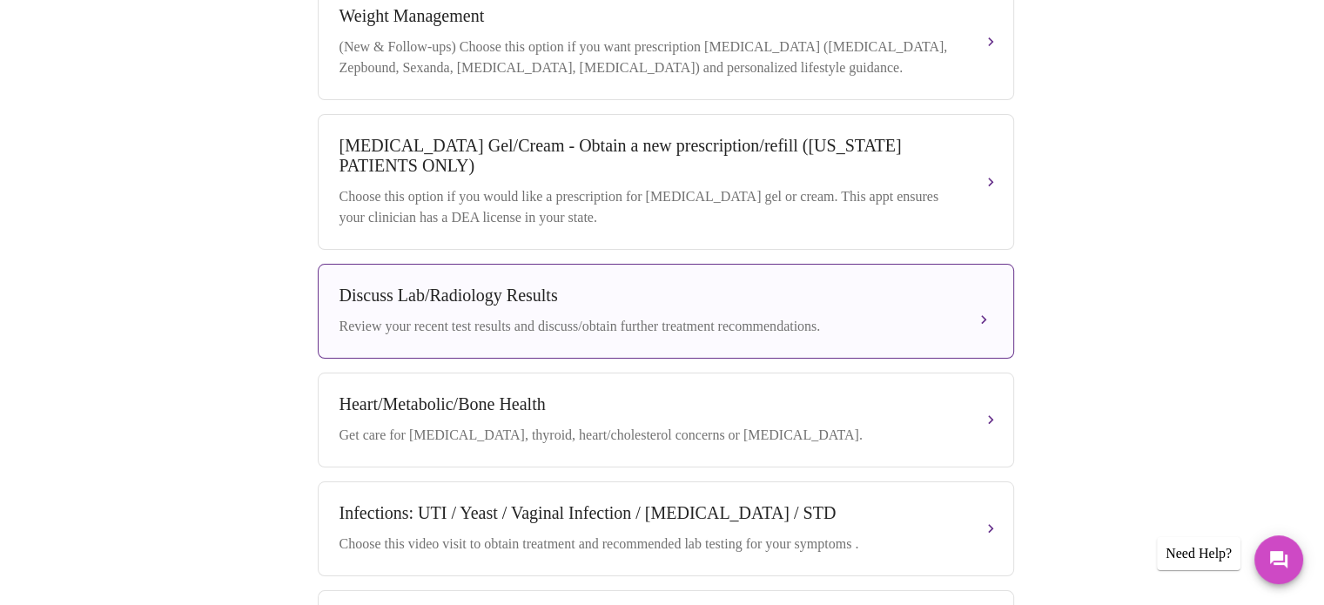
click at [645, 292] on div "Discuss Lab/Radiology Results" at bounding box center [649, 296] width 618 height 20
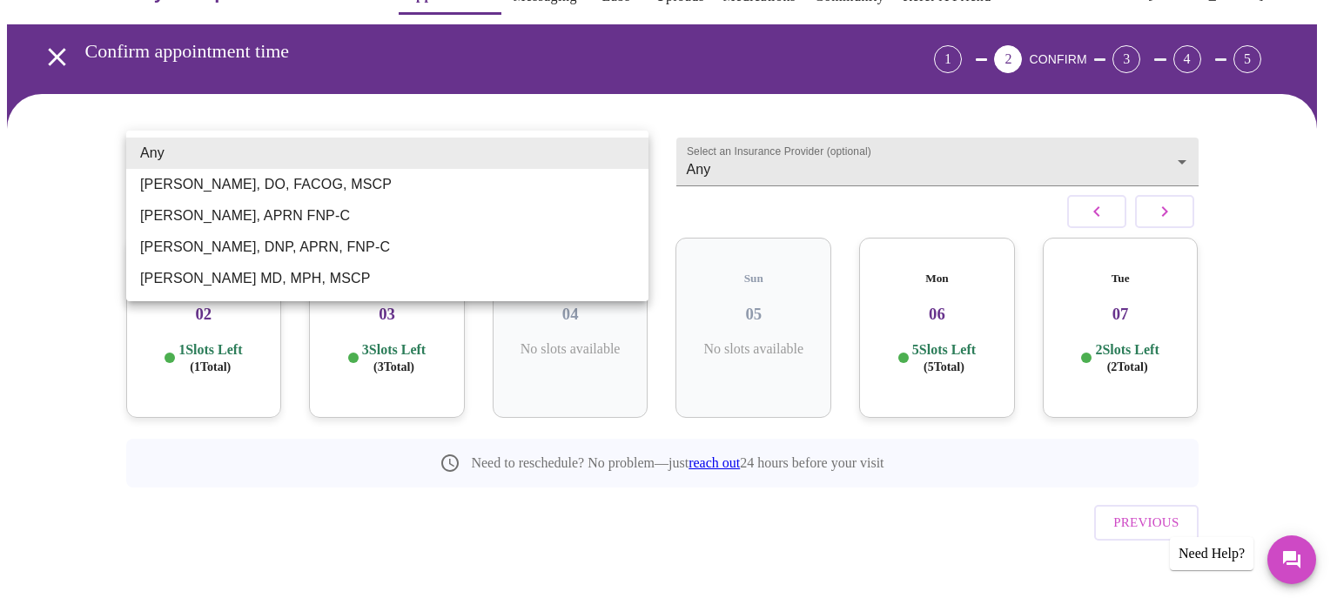
click at [604, 157] on body "MyMenopauseRx Appointments Messaging Labs Uploads Medications Community Refer a…" at bounding box center [668, 293] width 1323 height 669
click at [381, 185] on li "Barbra S Hanna, DO, FACOG, MSCP" at bounding box center [387, 184] width 522 height 31
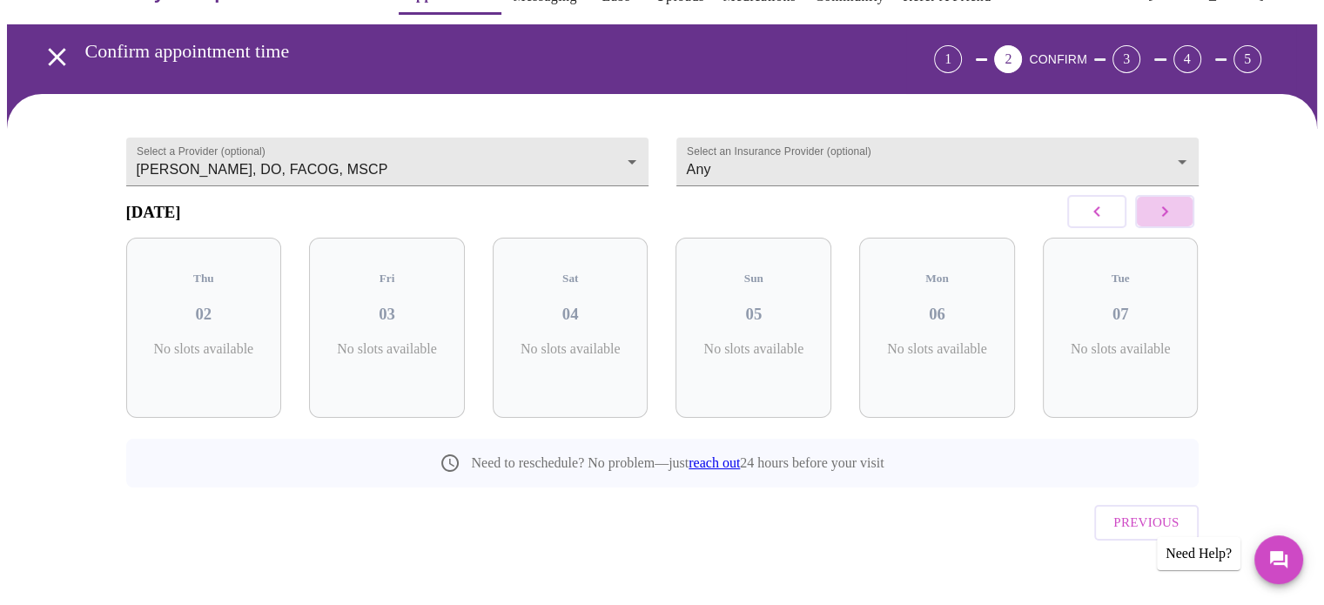
click at [1167, 220] on icon "button" at bounding box center [1164, 211] width 21 height 21
click at [1176, 216] on button "button" at bounding box center [1164, 211] width 59 height 33
click at [1100, 218] on icon "button" at bounding box center [1096, 211] width 21 height 21
click at [553, 155] on body "MyMenopauseRx Appointments Messaging Labs Uploads Medications Community Refer a…" at bounding box center [662, 293] width 1310 height 669
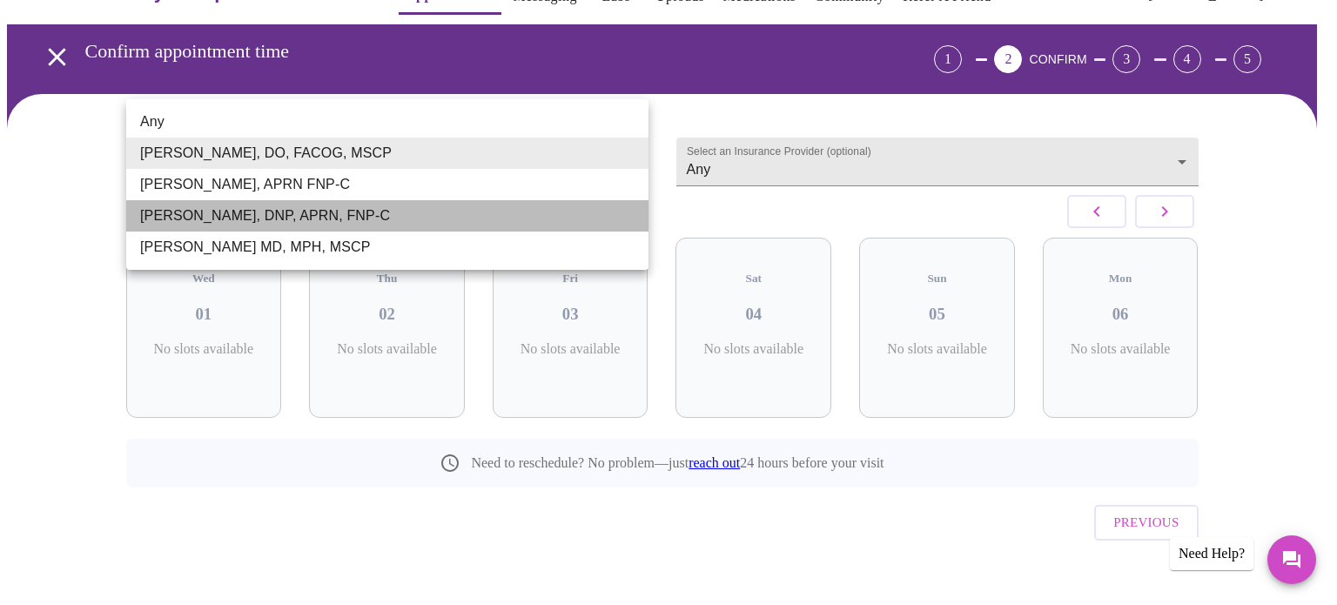
click at [475, 216] on li "Jillian Montefusco, DNP, APRN, FNP-C" at bounding box center [387, 215] width 522 height 31
type input "Jillian Montefusco, DNP, APRN, FNP-C"
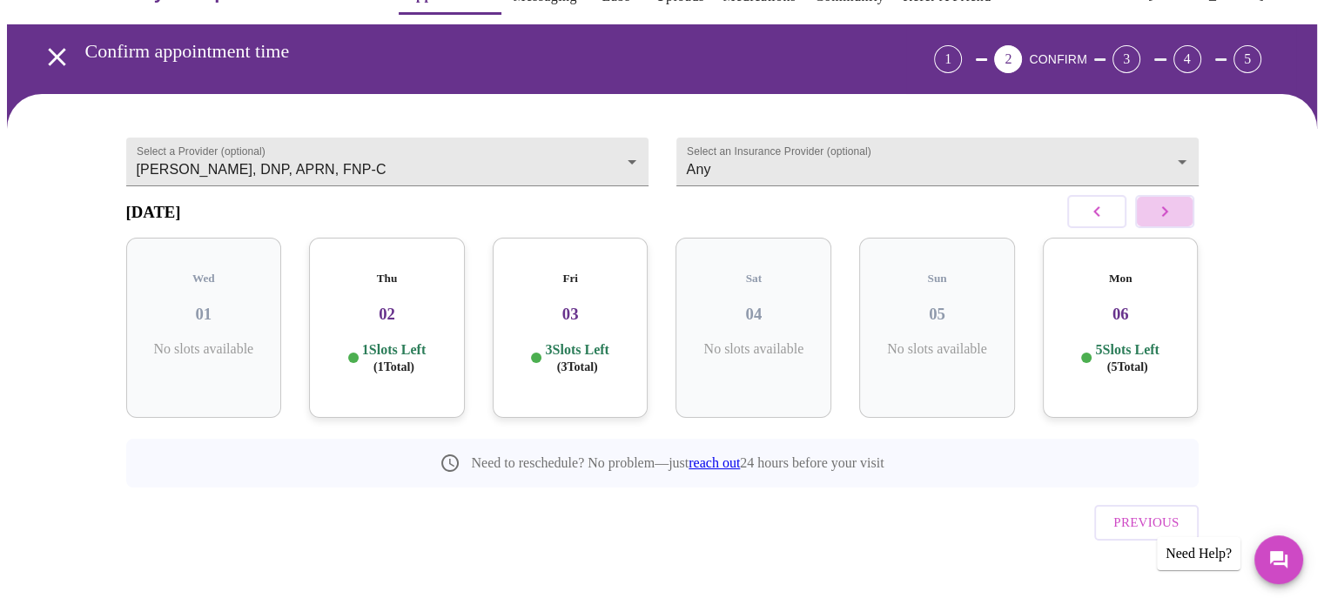
click at [1166, 222] on icon "button" at bounding box center [1164, 211] width 21 height 21
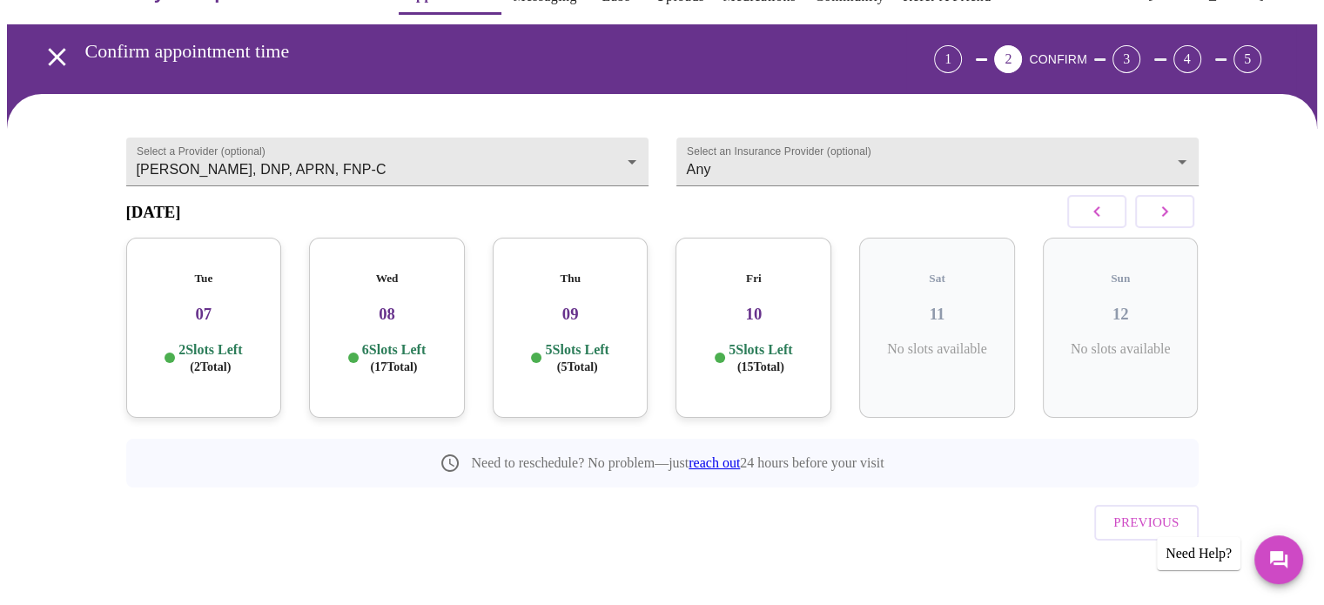
click at [736, 305] on h3 "10" at bounding box center [753, 314] width 128 height 19
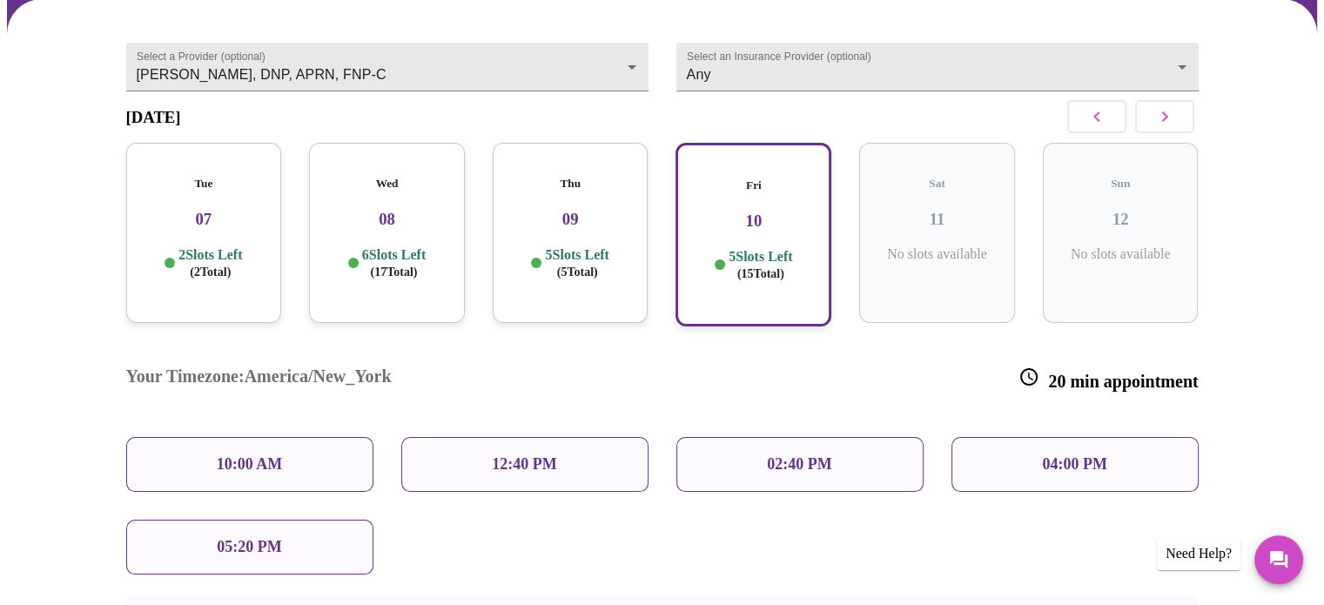
scroll to position [152, 0]
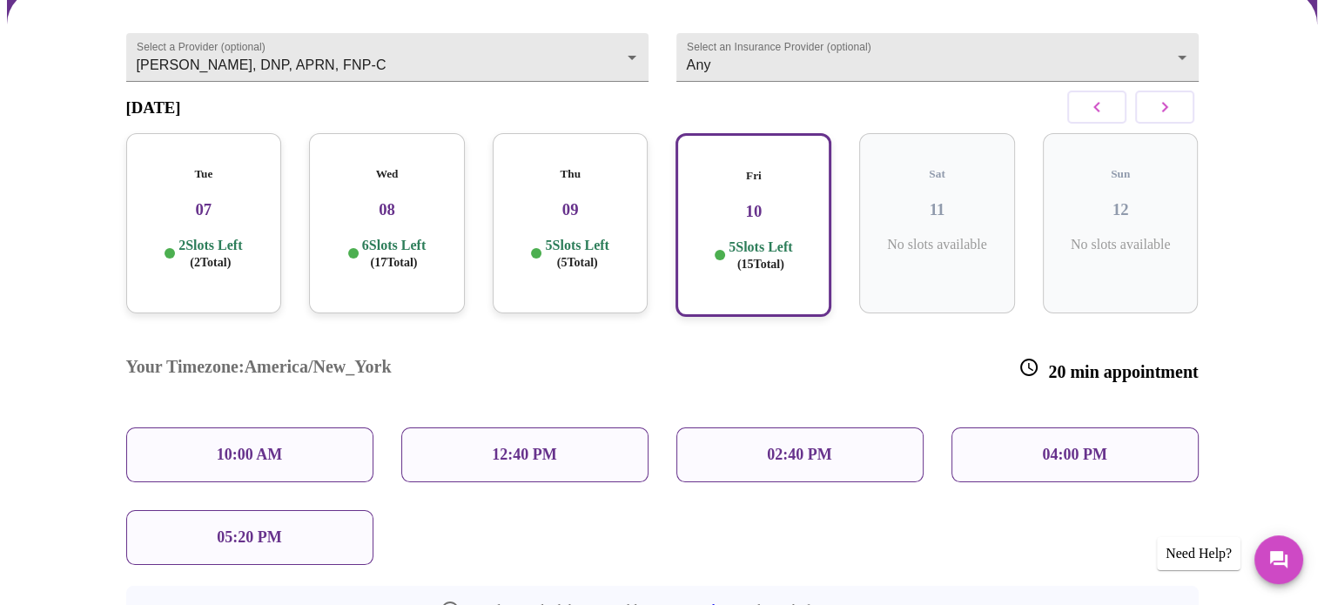
click at [303, 427] on div "10:00 AM" at bounding box center [249, 454] width 247 height 55
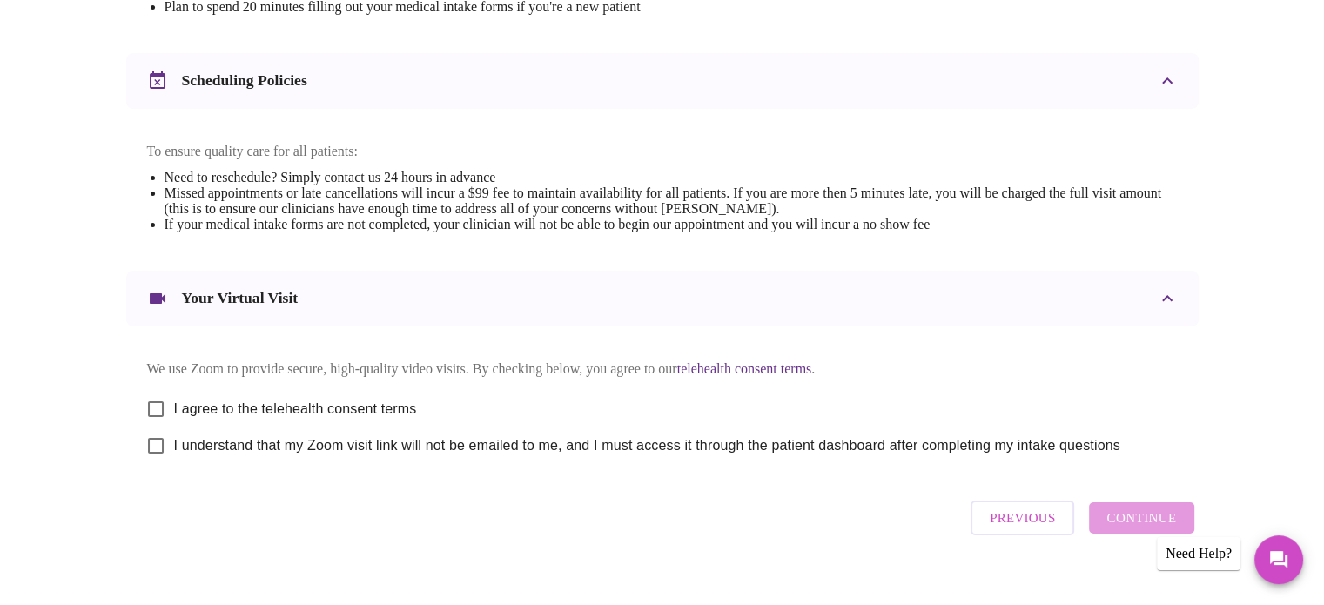
scroll to position [655, 0]
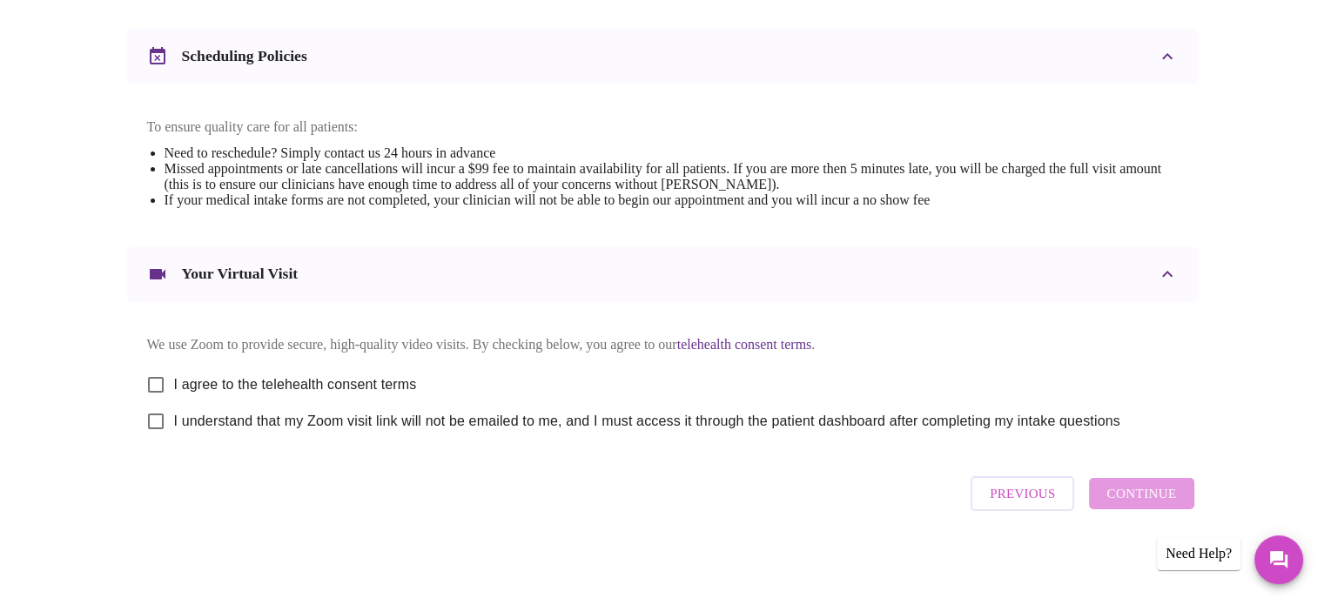
click at [351, 382] on span "I agree to the telehealth consent terms" at bounding box center [295, 384] width 243 height 21
click at [174, 382] on input "I agree to the telehealth consent terms" at bounding box center [156, 384] width 37 height 37
checkbox input "true"
click at [375, 420] on span "I understand that my Zoom visit link will not be emailed to me, and I must acce…" at bounding box center [647, 421] width 946 height 21
click at [174, 420] on input "I understand that my Zoom visit link will not be emailed to me, and I must acce…" at bounding box center [156, 421] width 37 height 37
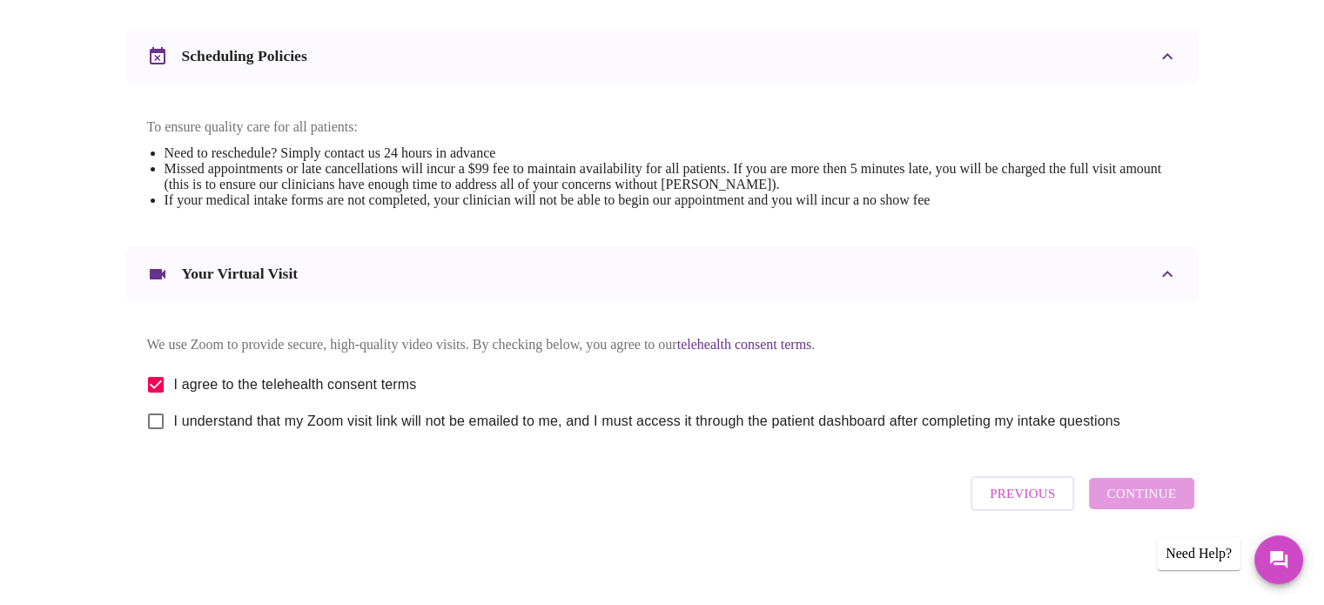
checkbox input "true"
click at [1135, 488] on button "Continue" at bounding box center [1141, 493] width 104 height 31
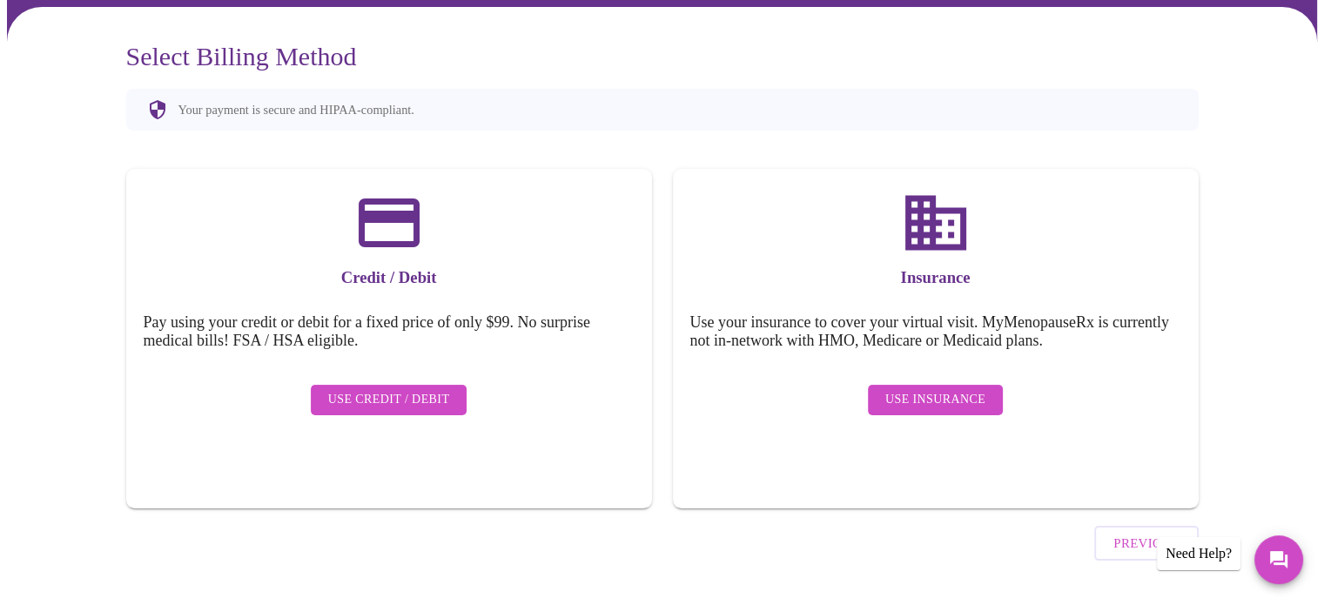
click at [971, 389] on span "Use Insurance" at bounding box center [935, 400] width 100 height 22
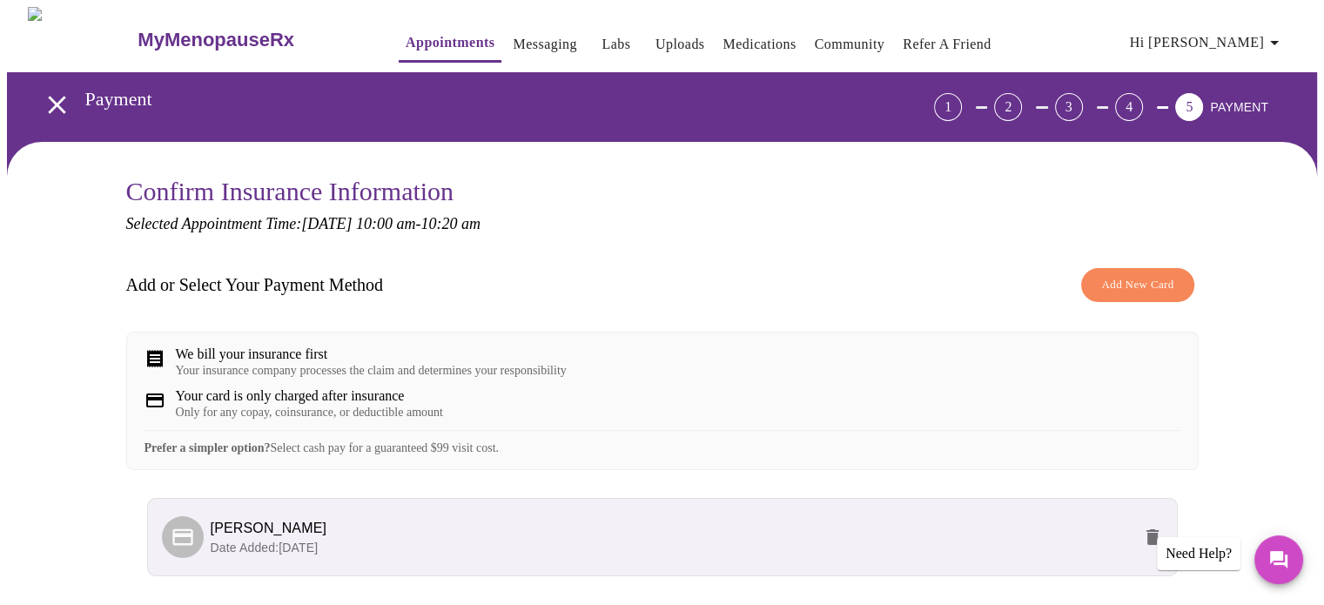
scroll to position [150, 0]
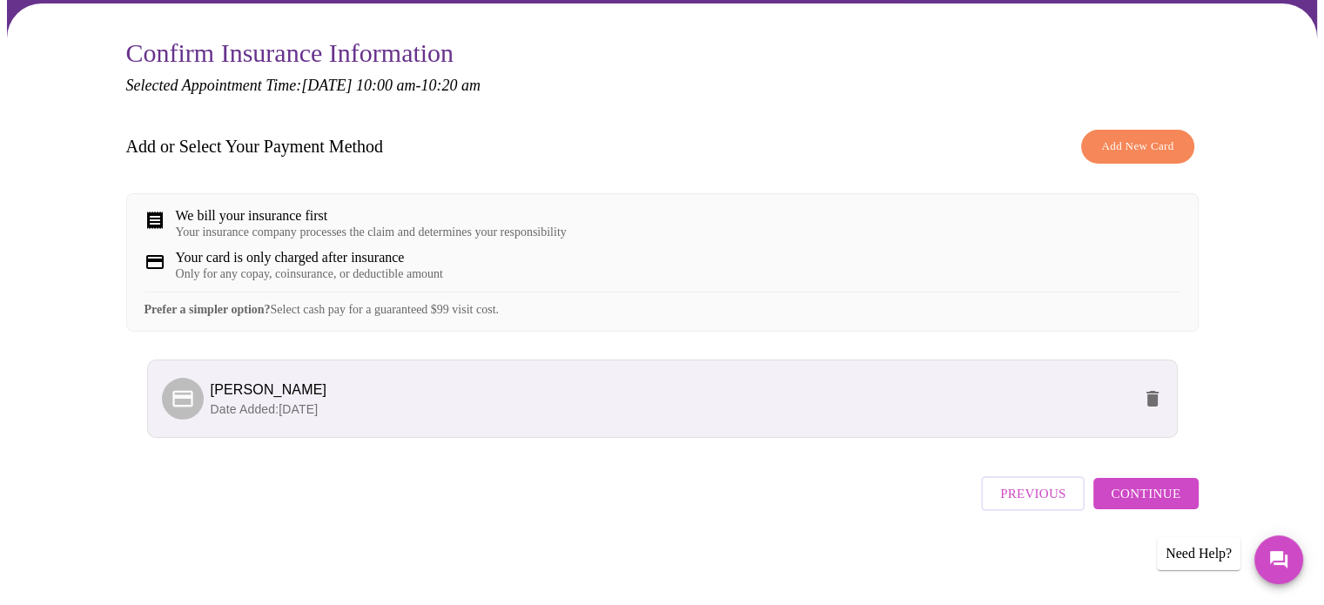
click at [1138, 492] on span "Continue" at bounding box center [1146, 493] width 70 height 23
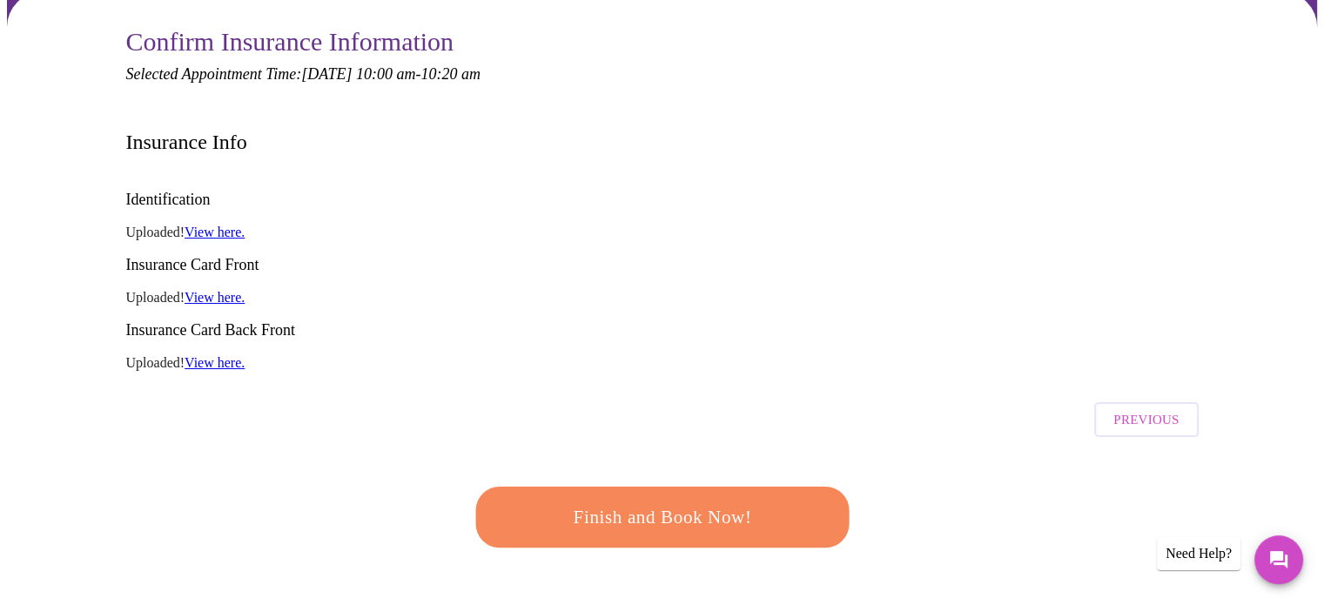
click at [720, 501] on span "Finish and Book Now!" at bounding box center [662, 517] width 322 height 32
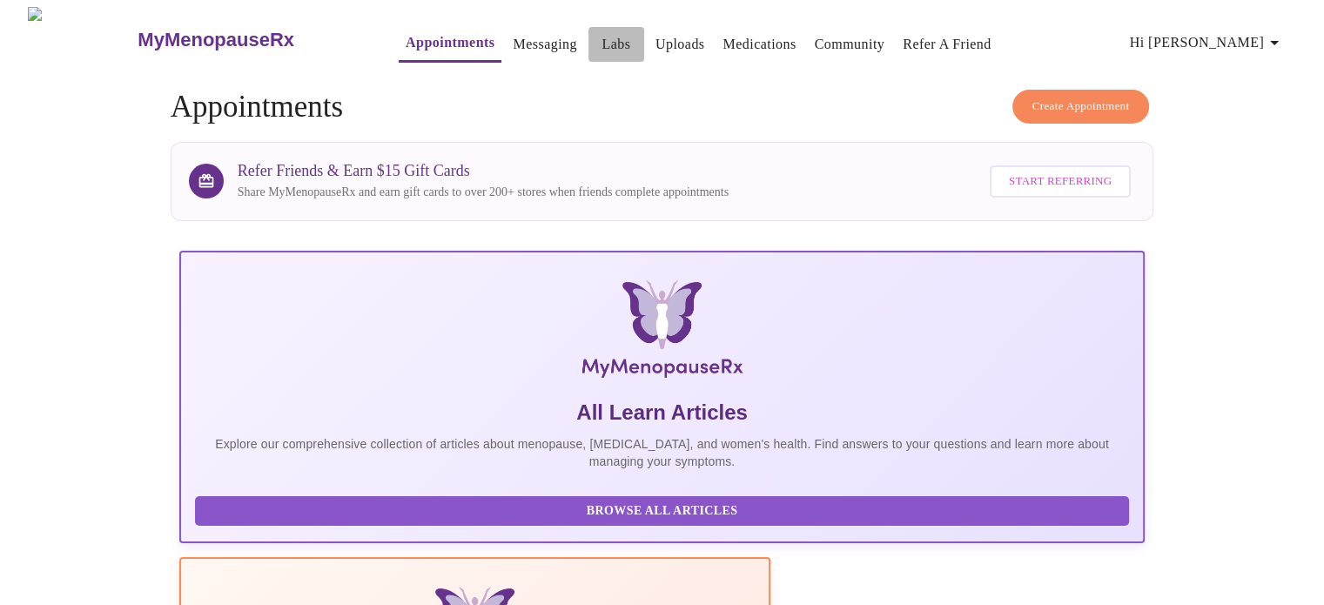
click at [602, 34] on link "Labs" at bounding box center [616, 44] width 29 height 24
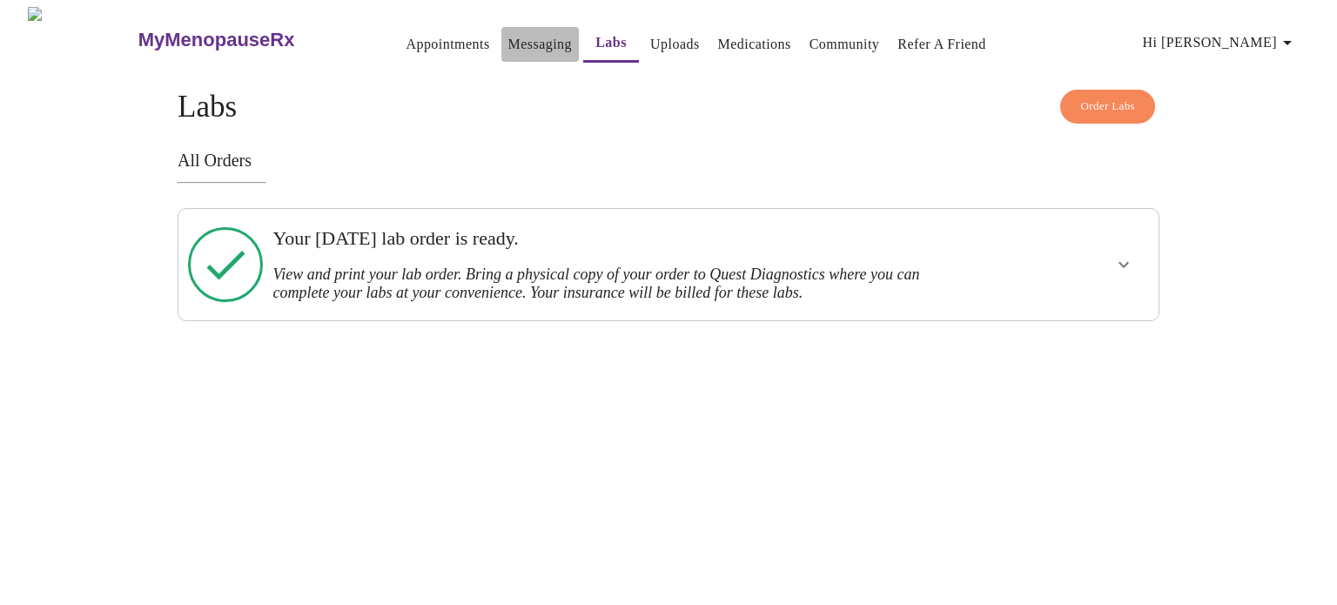
click at [510, 37] on link "Messaging" at bounding box center [540, 44] width 64 height 24
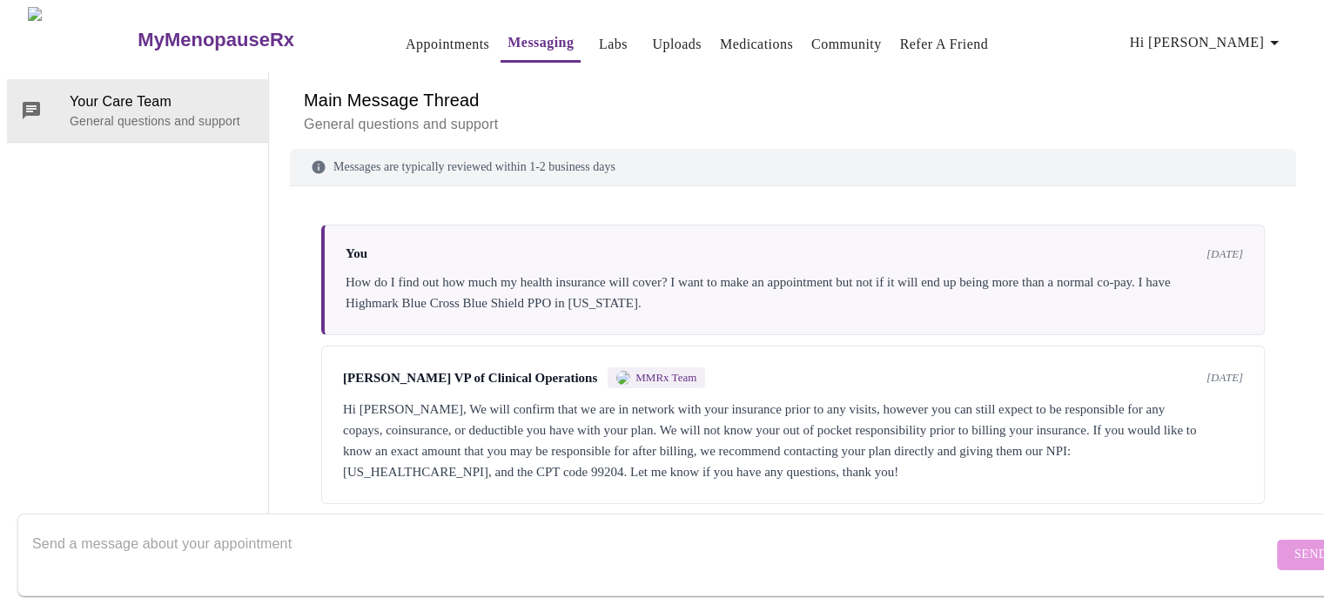
click at [652, 32] on link "Uploads" at bounding box center [677, 44] width 50 height 24
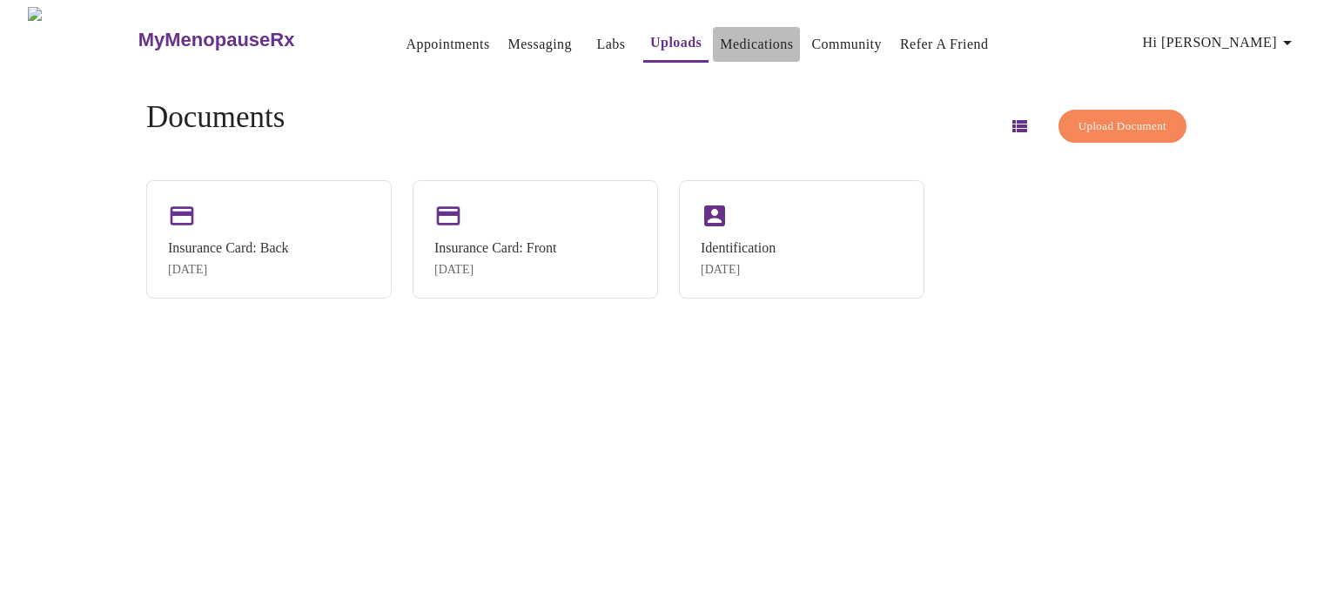
click at [728, 40] on link "Medications" at bounding box center [756, 44] width 73 height 24
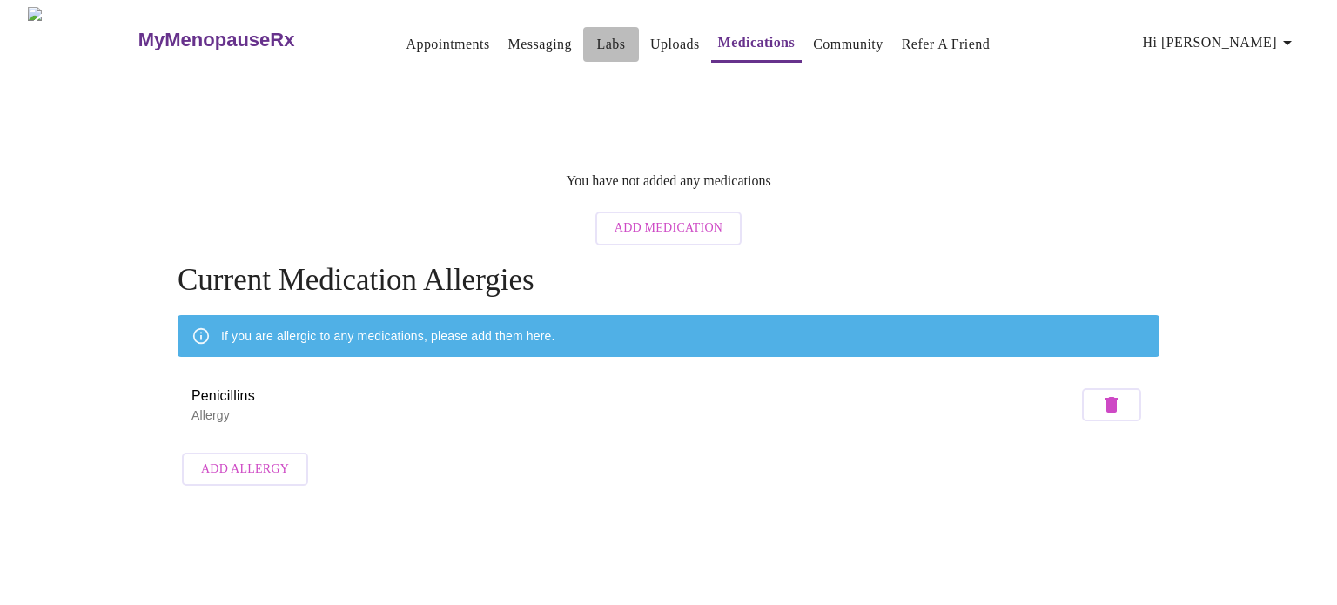
click at [597, 36] on link "Labs" at bounding box center [611, 44] width 29 height 24
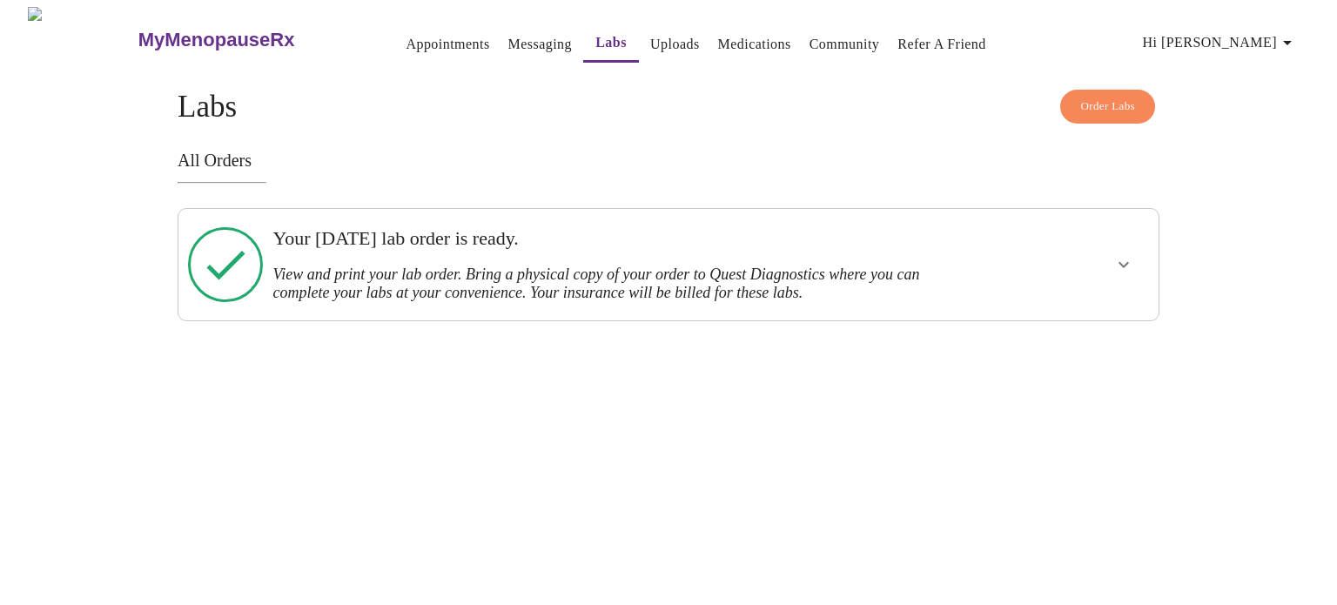
click at [461, 244] on h3 "Your Monday, September 22nd lab order is ready." at bounding box center [620, 238] width 697 height 23
click at [1122, 264] on icon "show more" at bounding box center [1123, 264] width 21 height 21
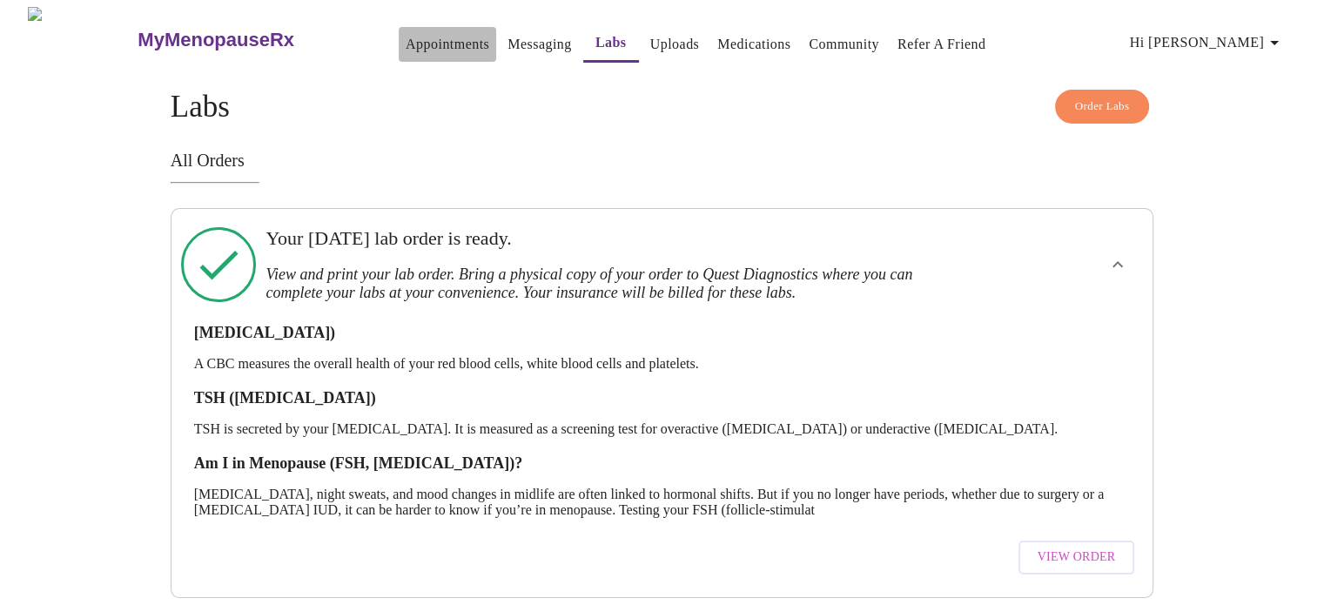
click at [421, 35] on link "Appointments" at bounding box center [448, 44] width 84 height 24
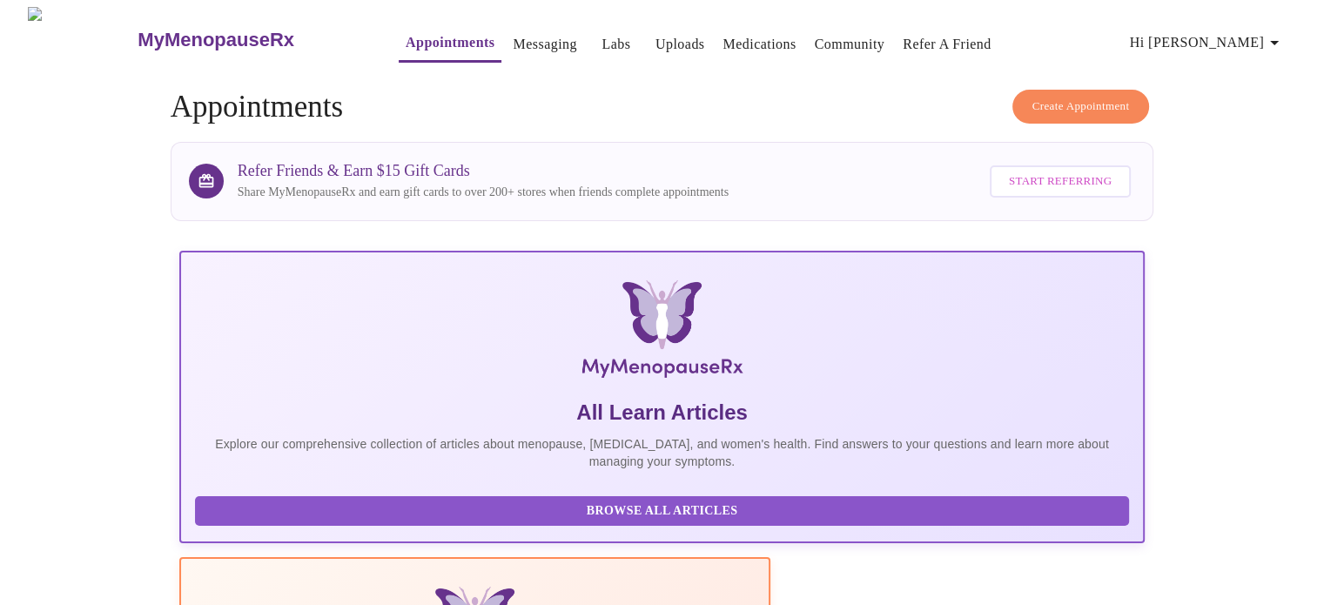
click at [513, 37] on link "Messaging" at bounding box center [545, 44] width 64 height 24
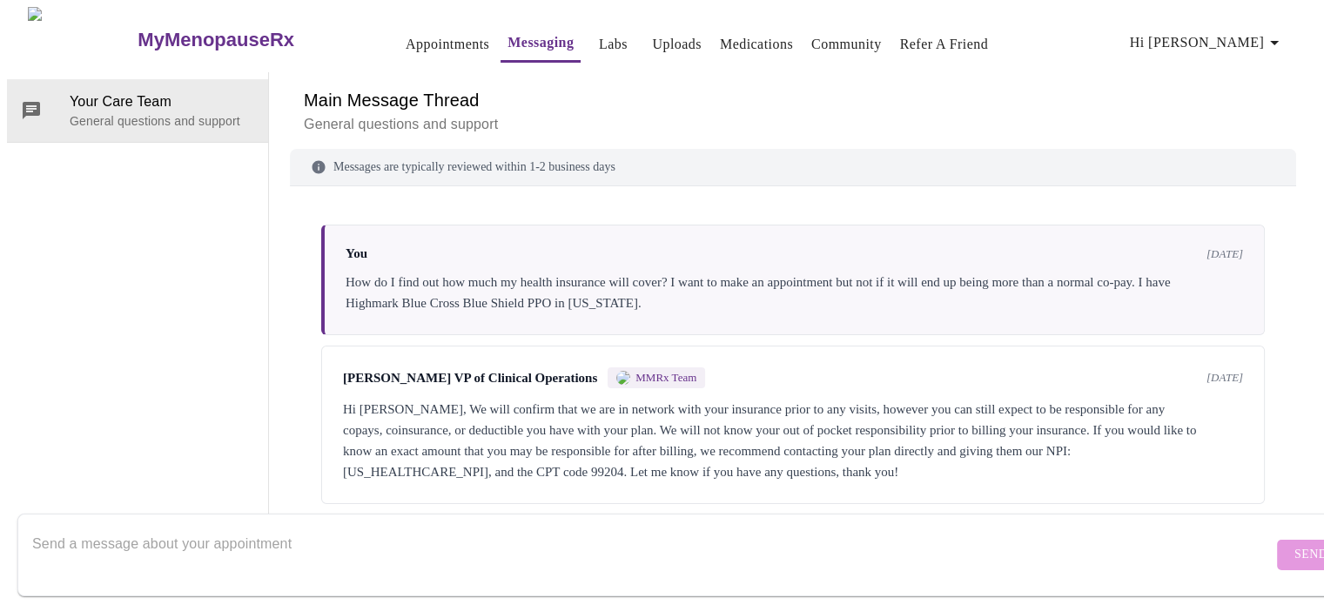
scroll to position [211, 0]
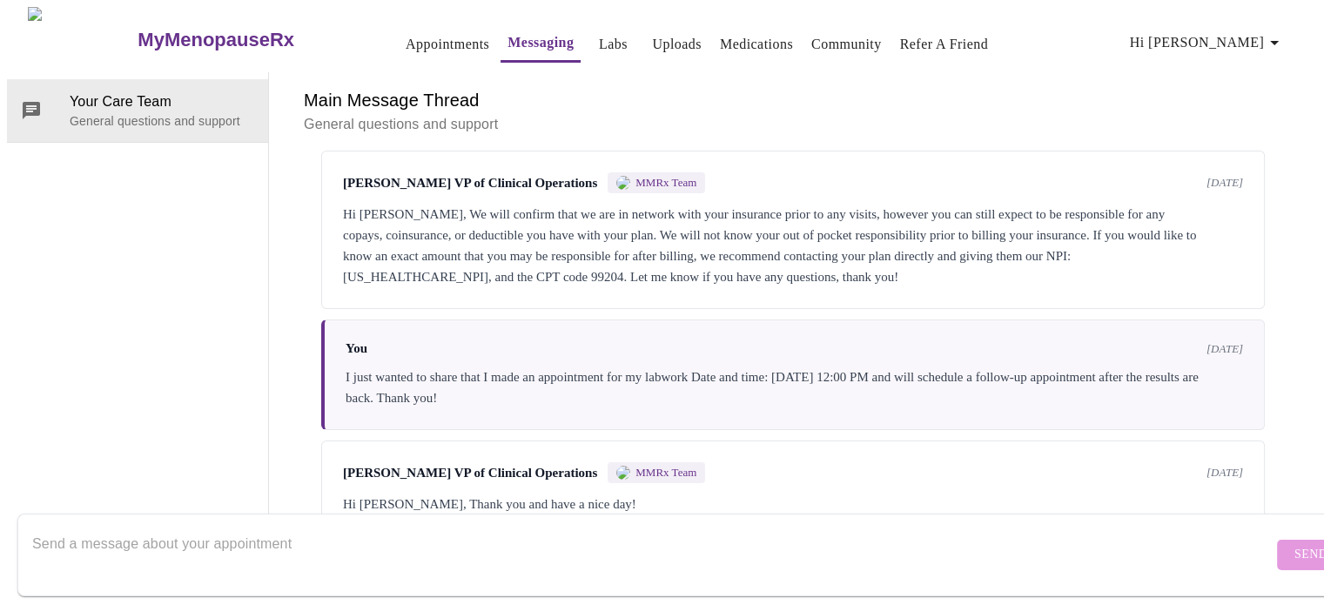
click at [373, 533] on textarea "Send a message about your appointment" at bounding box center [652, 555] width 1240 height 56
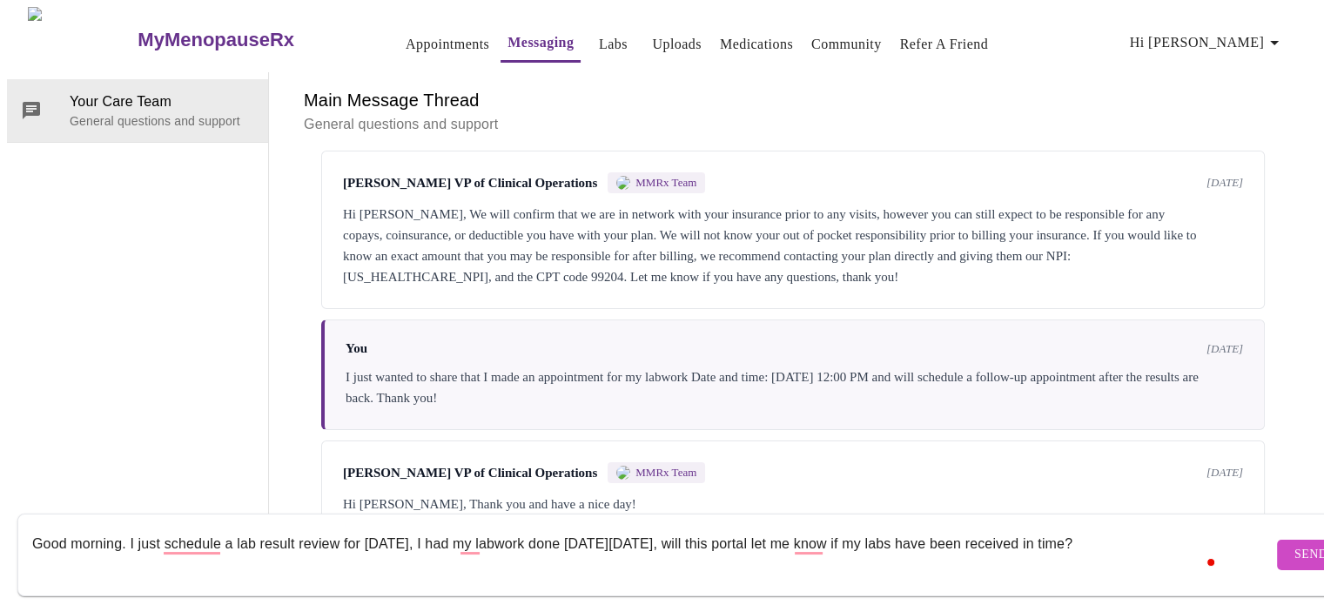
type textarea "Good morning. I just schedule a lab result review for Friday, October 10, I had…"
click at [1294, 544] on span "Send" at bounding box center [1310, 555] width 33 height 22
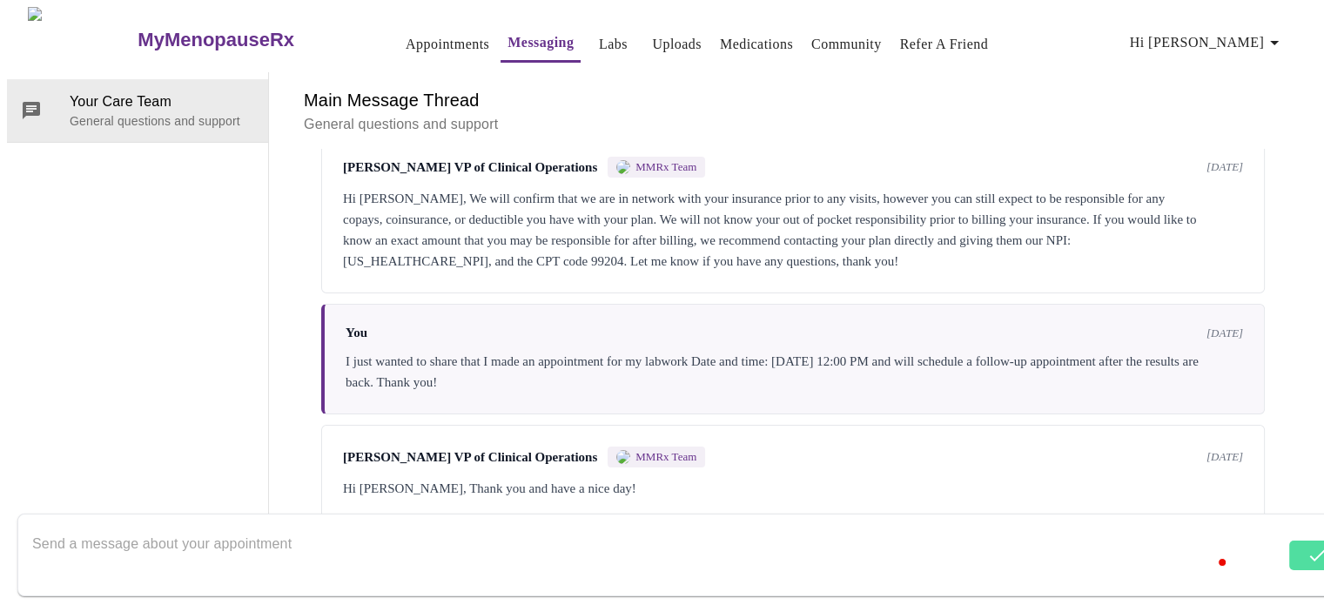
scroll to position [336, 0]
